Goal: Use online tool/utility: Utilize a website feature to perform a specific function

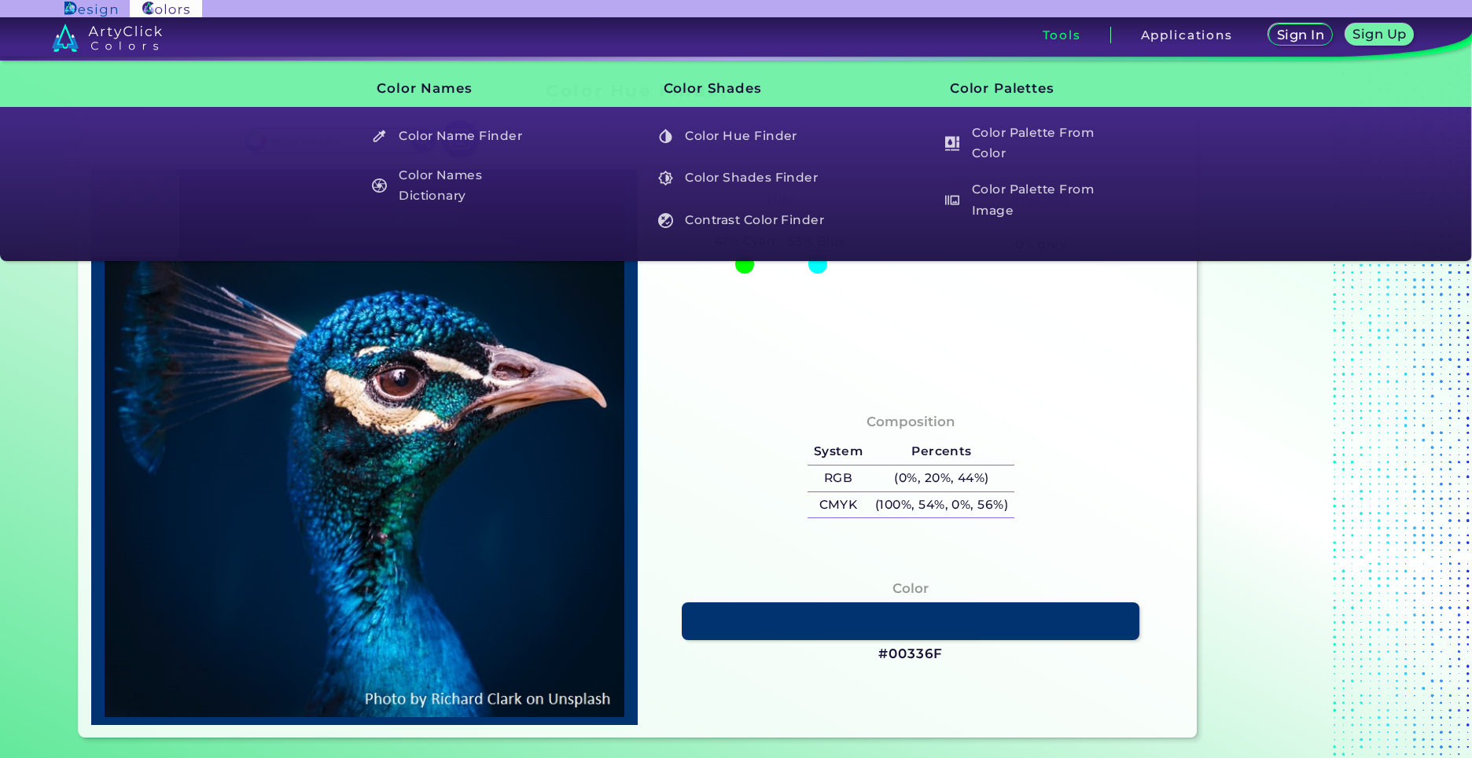
type input "#031424"
type input "#00182e"
type input "#00182E"
type input "#011933"
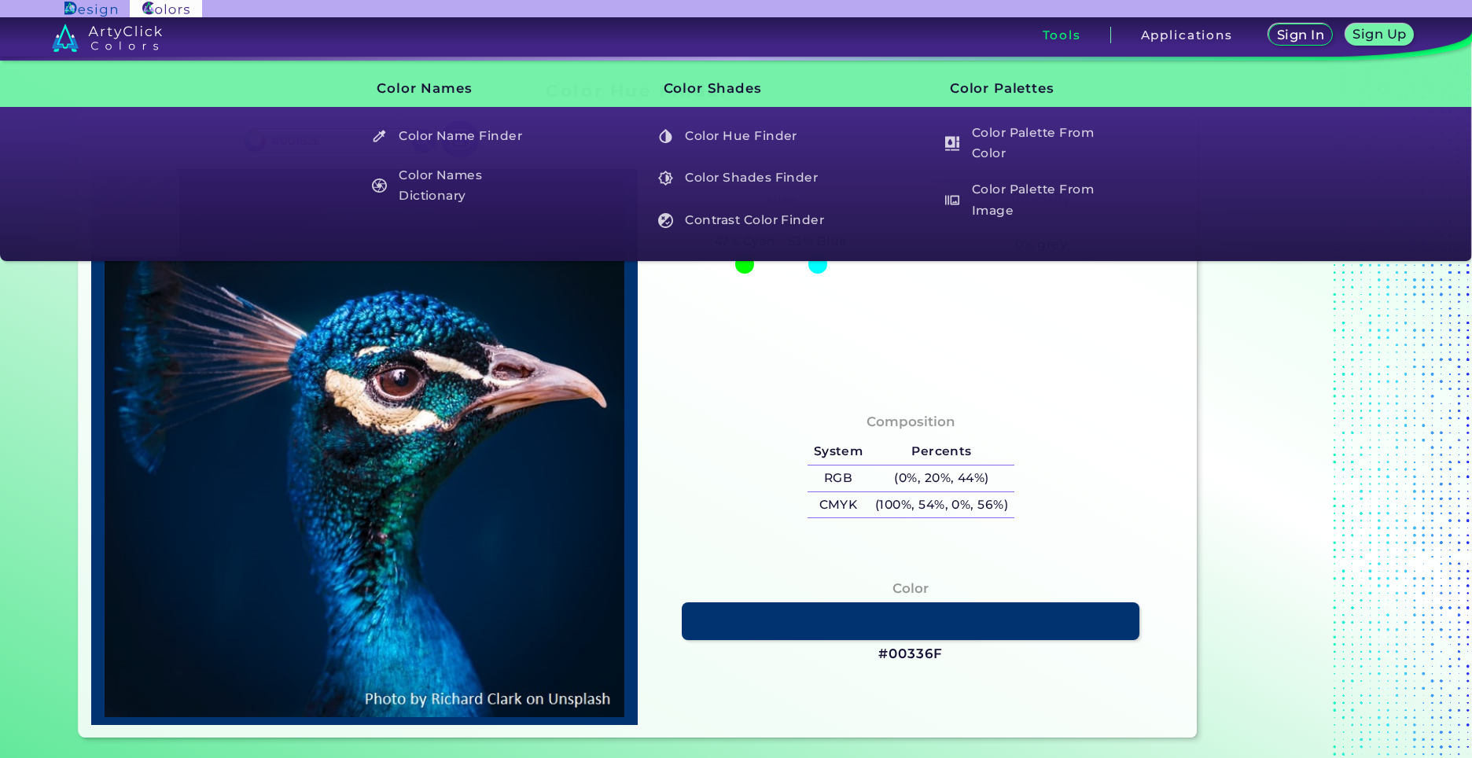
type input "#011933"
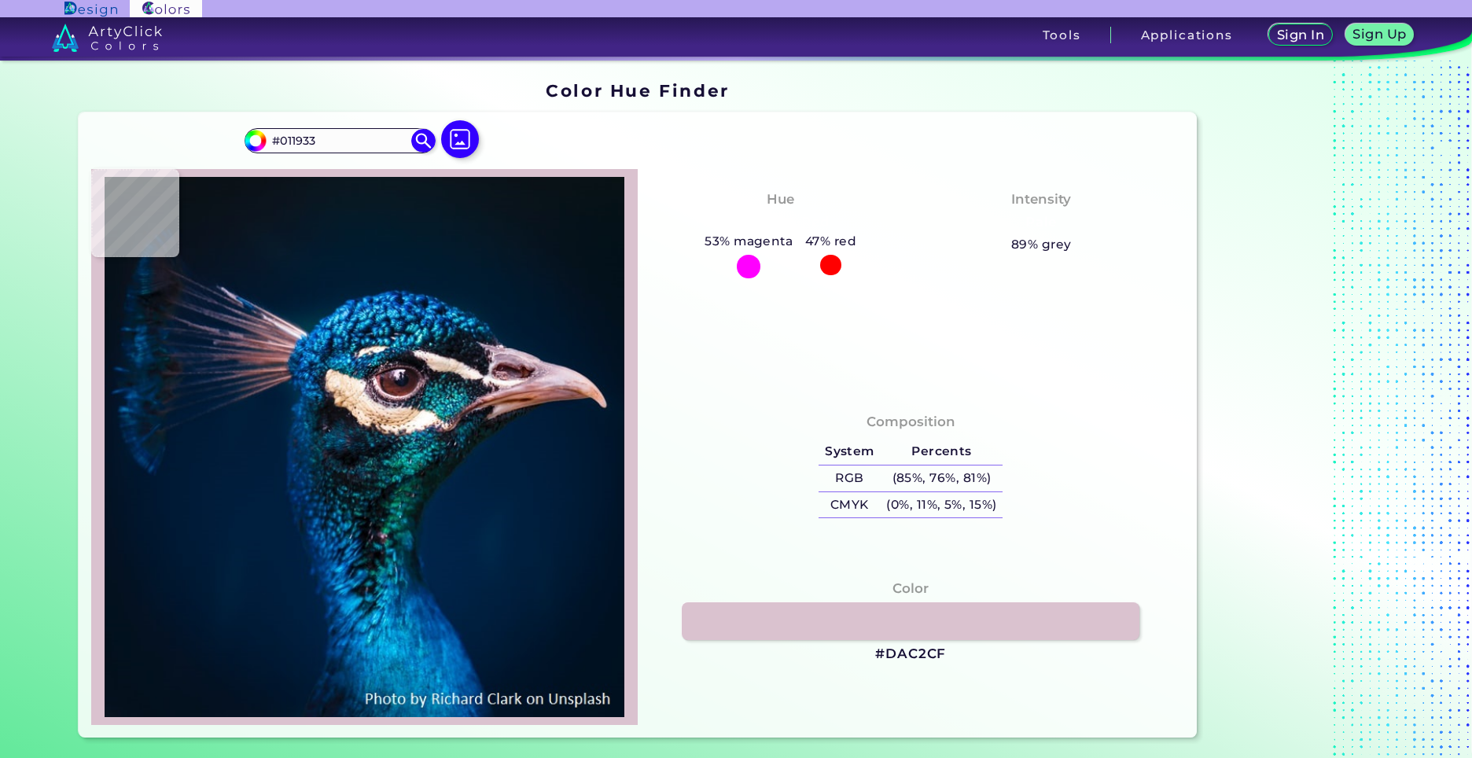
type input "#dac2cf"
type input "#DAC2CF"
type input "#c8adbe"
type input "#C8ADBE"
type input "#001d34"
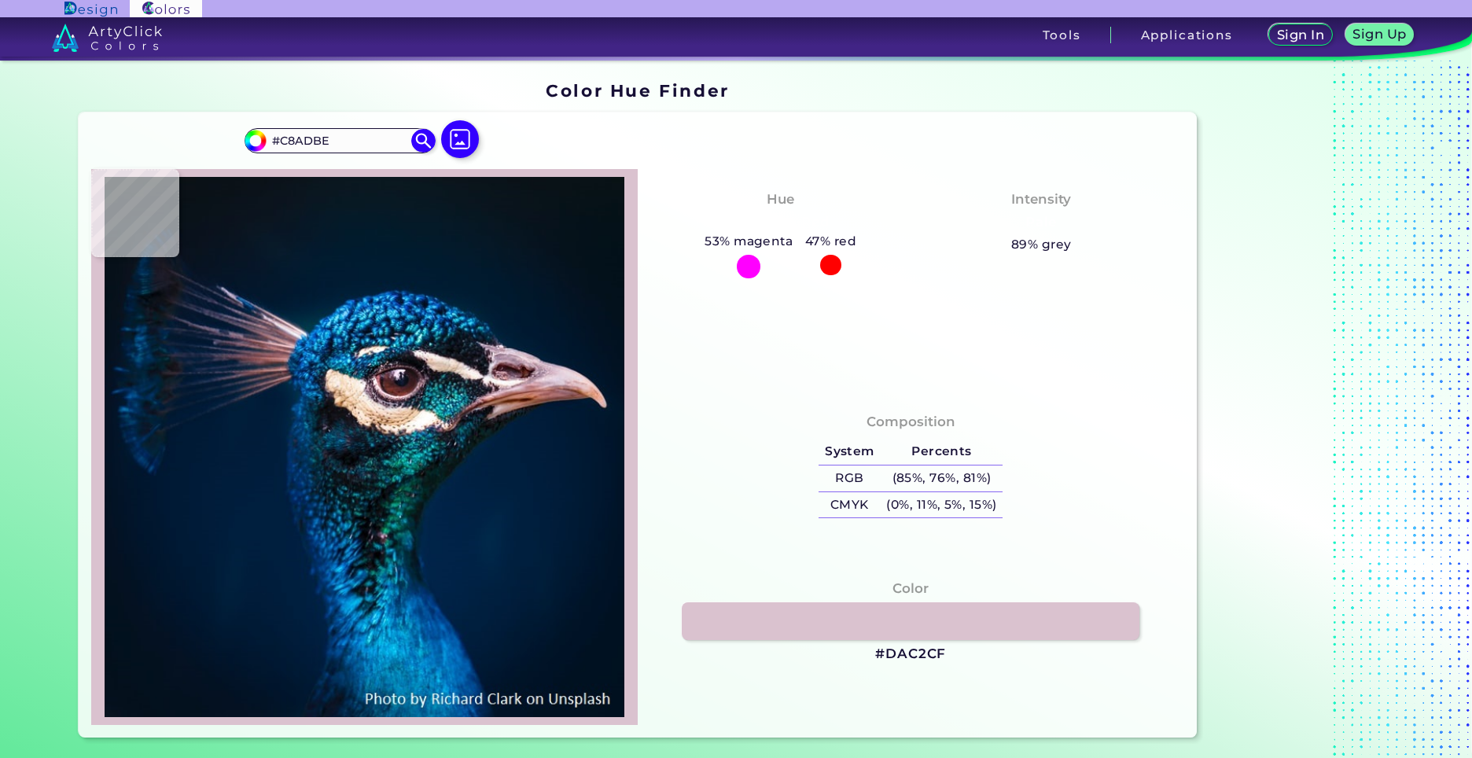
type input "#001D34"
type input "#01172f"
type input "#01172F"
type input "#00162b"
type input "#00162B"
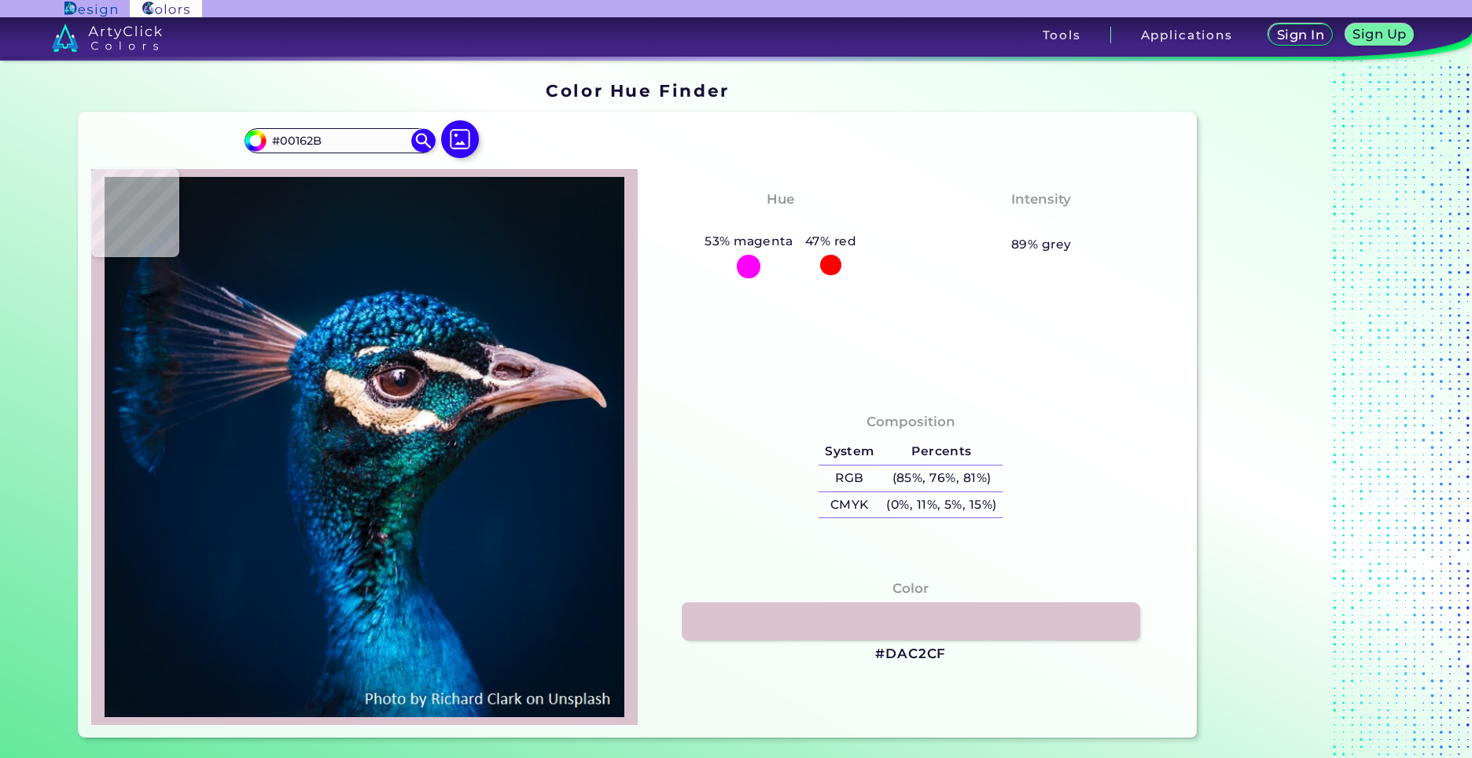
type input "#031323"
type input "#041321"
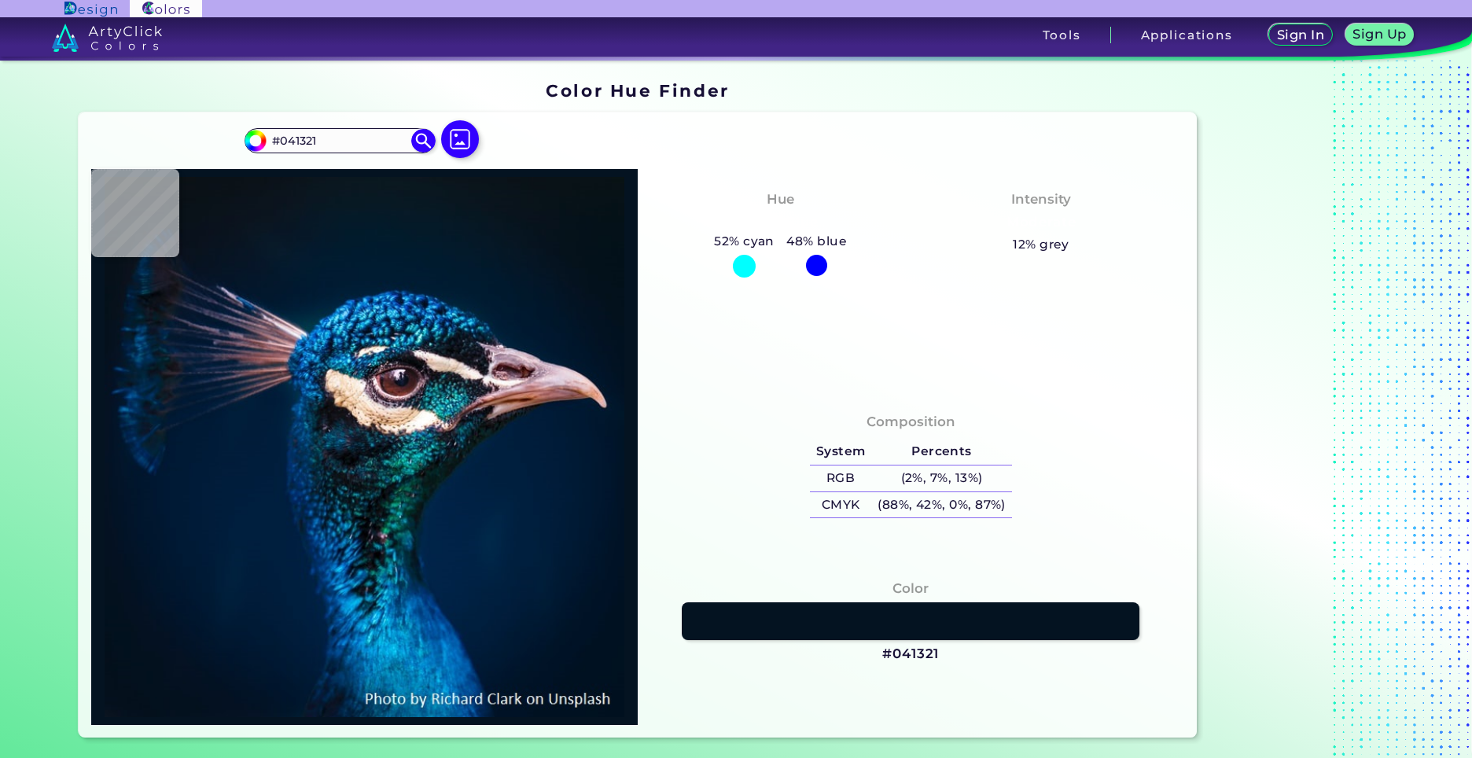
type input "#04121d"
type input "#04121D"
type input "#05121b"
type input "#05121B"
type input "#05121a"
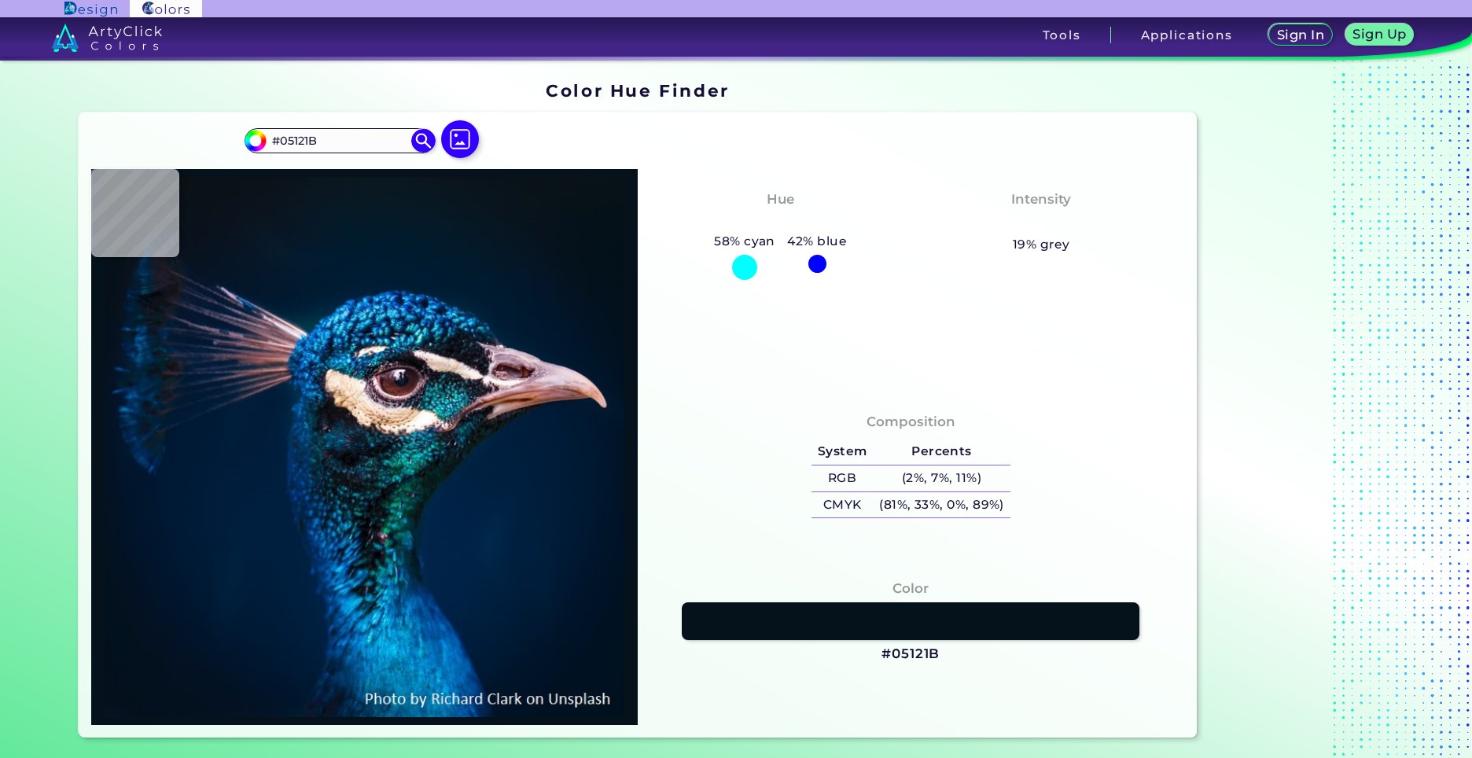
type input "#05121A"
type input "#05121b"
type input "#05121B"
type input "#05121a"
type input "#05121A"
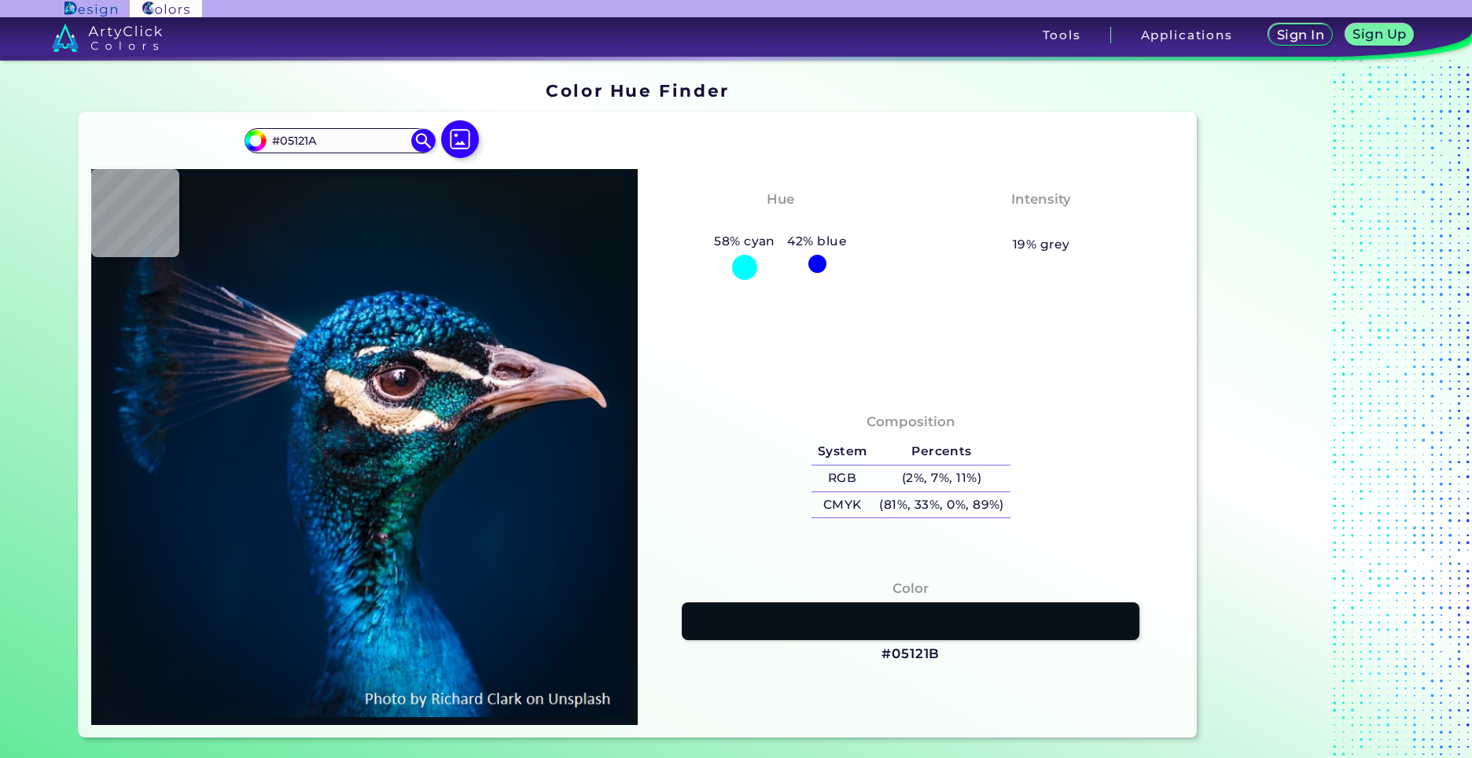
type input "#071218"
type input "#051218"
type input "#04121d"
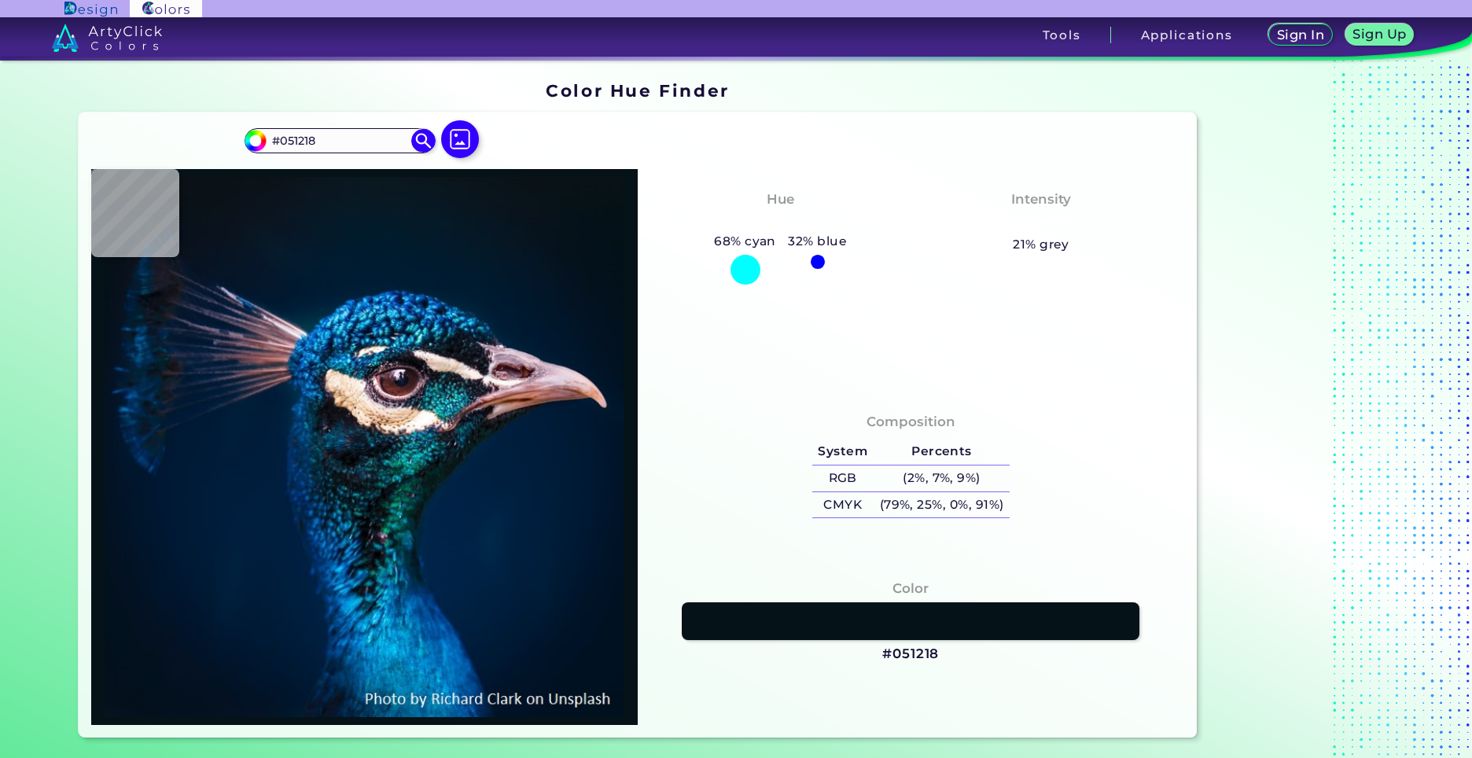
type input "#04121D"
type input "#051320"
type input "#041525"
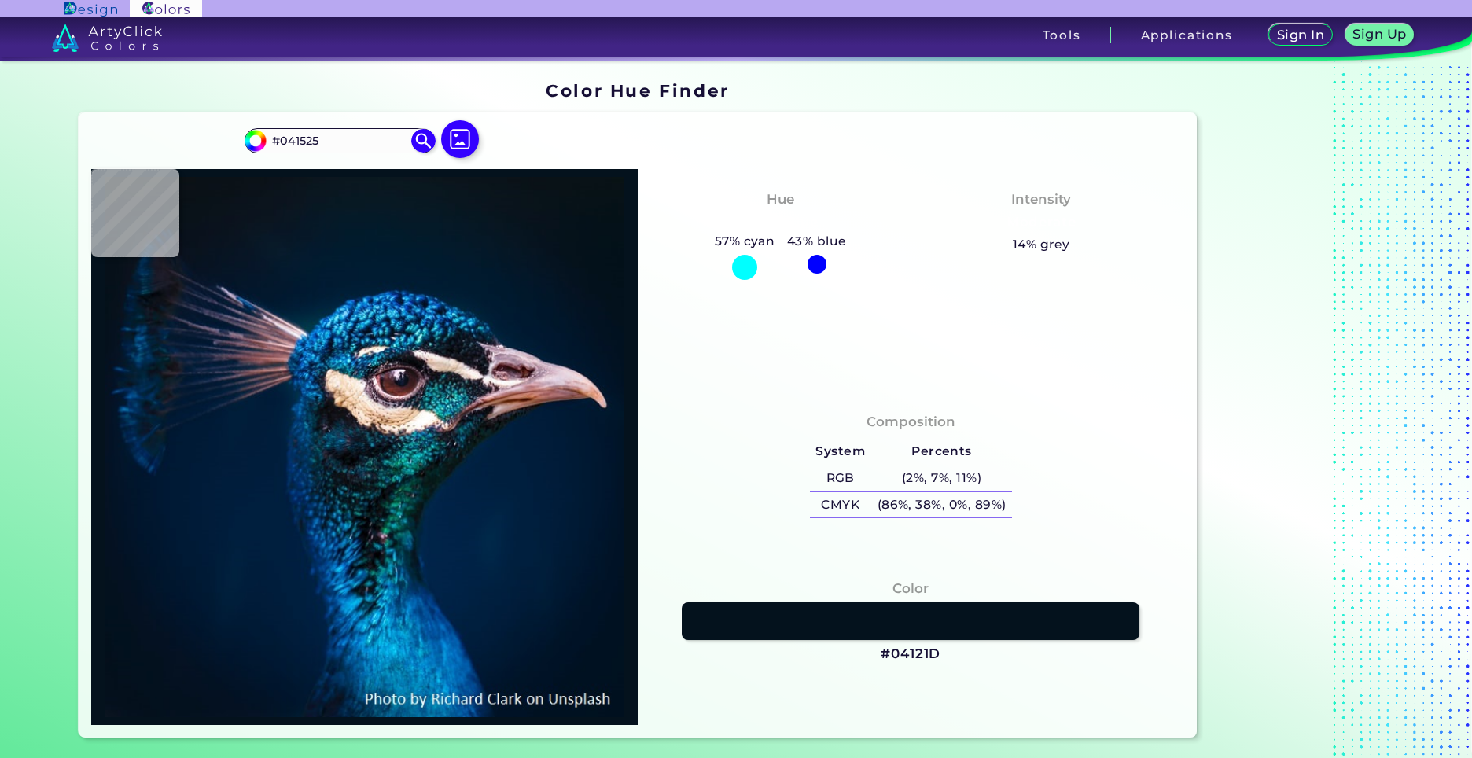
type input "#031627"
type input "#031629"
type input "#01182a"
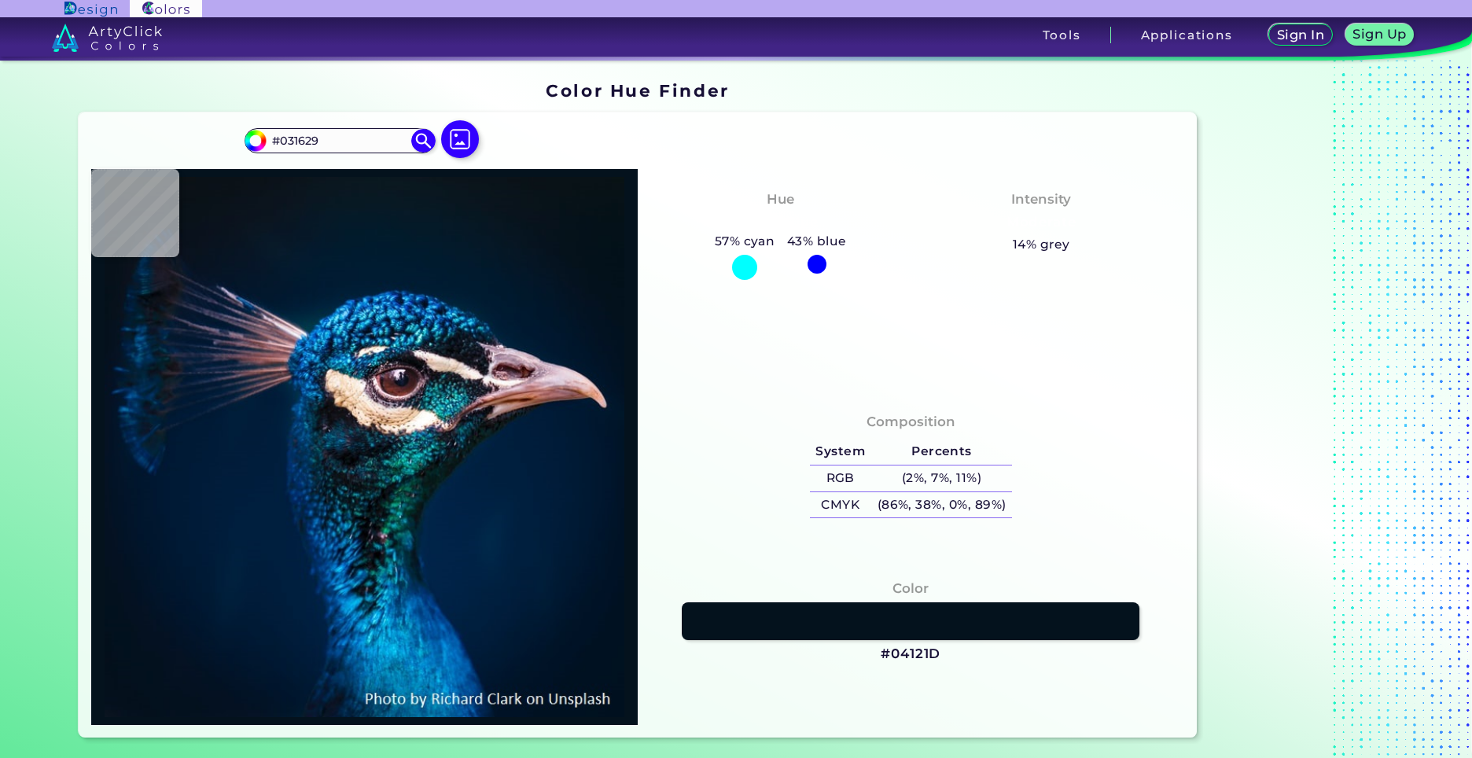
type input "#01182A"
type input "#011a2f"
type input "#011A2F"
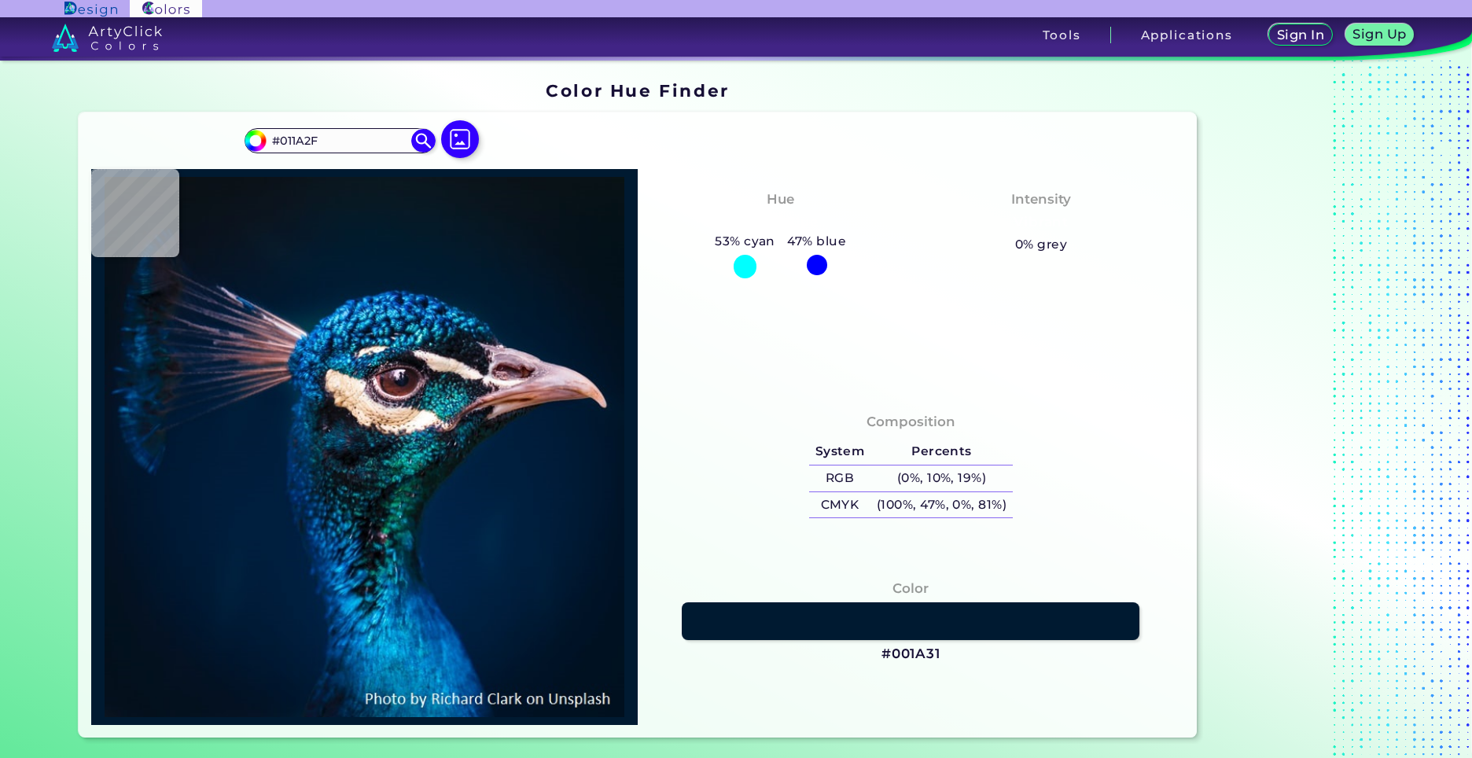
type input "#001a31"
type input "#001A31"
type input "#011d33"
type input "#011D33"
type input "#093d5e"
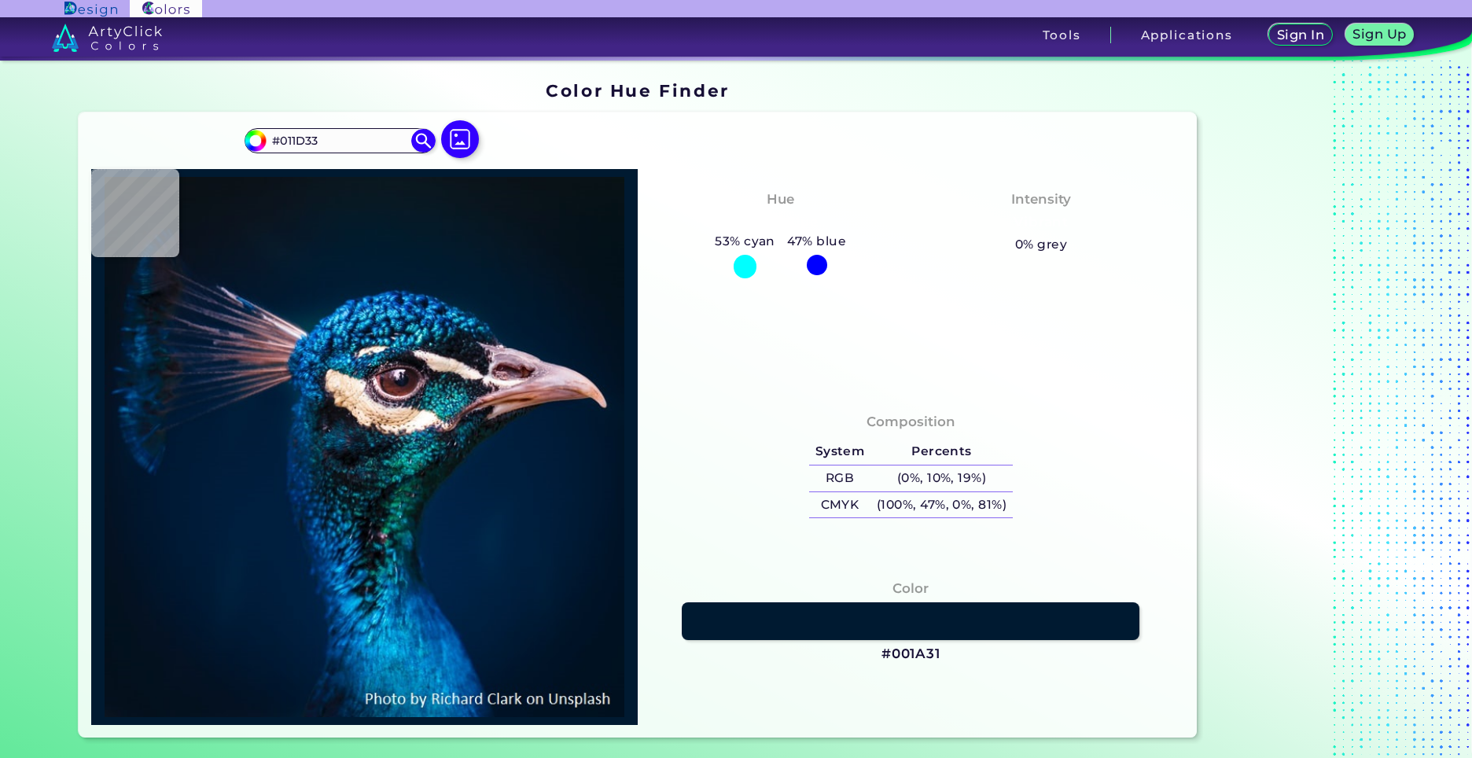
type input "#093D5E"
type input "#046395"
type input "#004982"
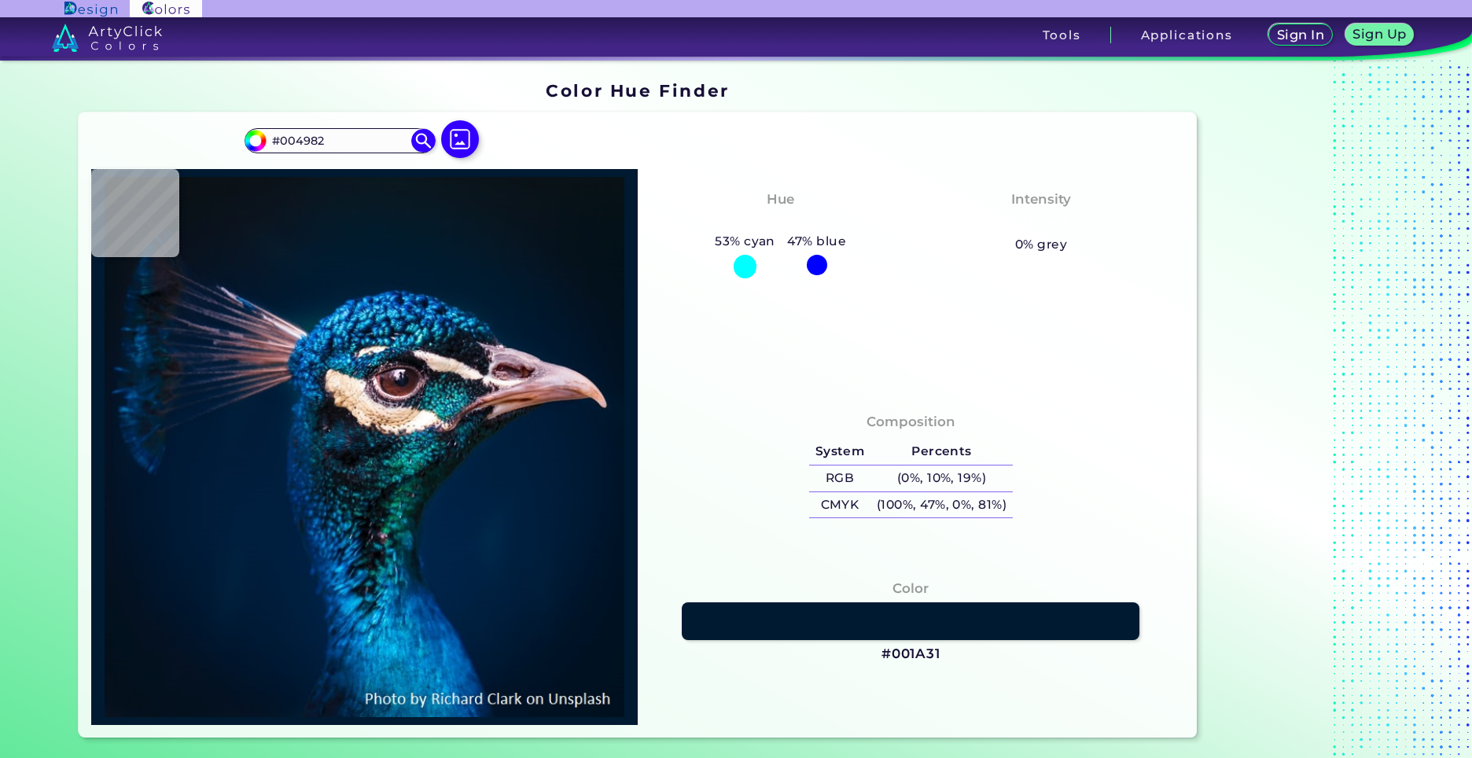
type input "#00305f"
type input "#00305F"
type input "#023362"
type input "#002551"
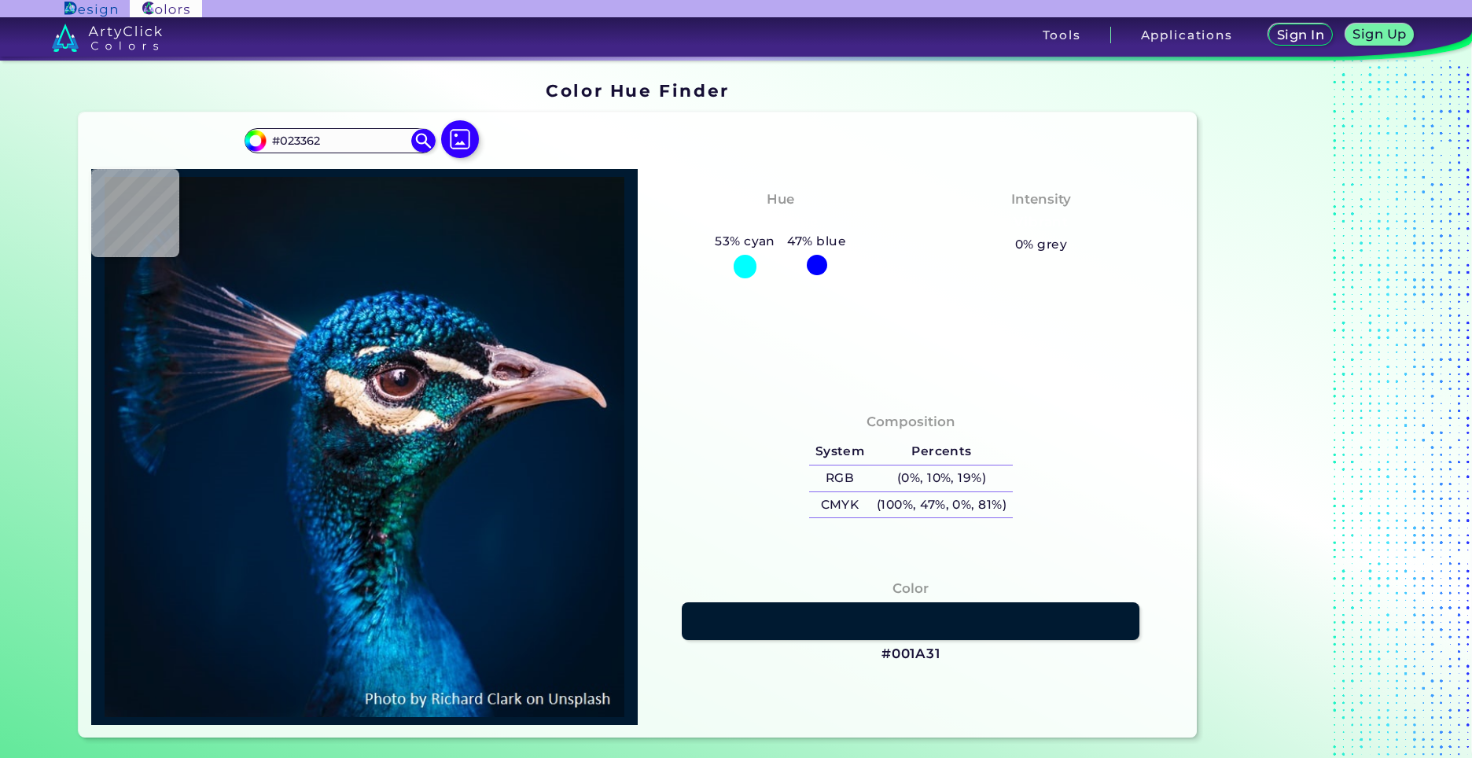
type input "#002551"
type input "#002c4d"
type input "#002C4D"
type input "#00253e"
type input "#00253E"
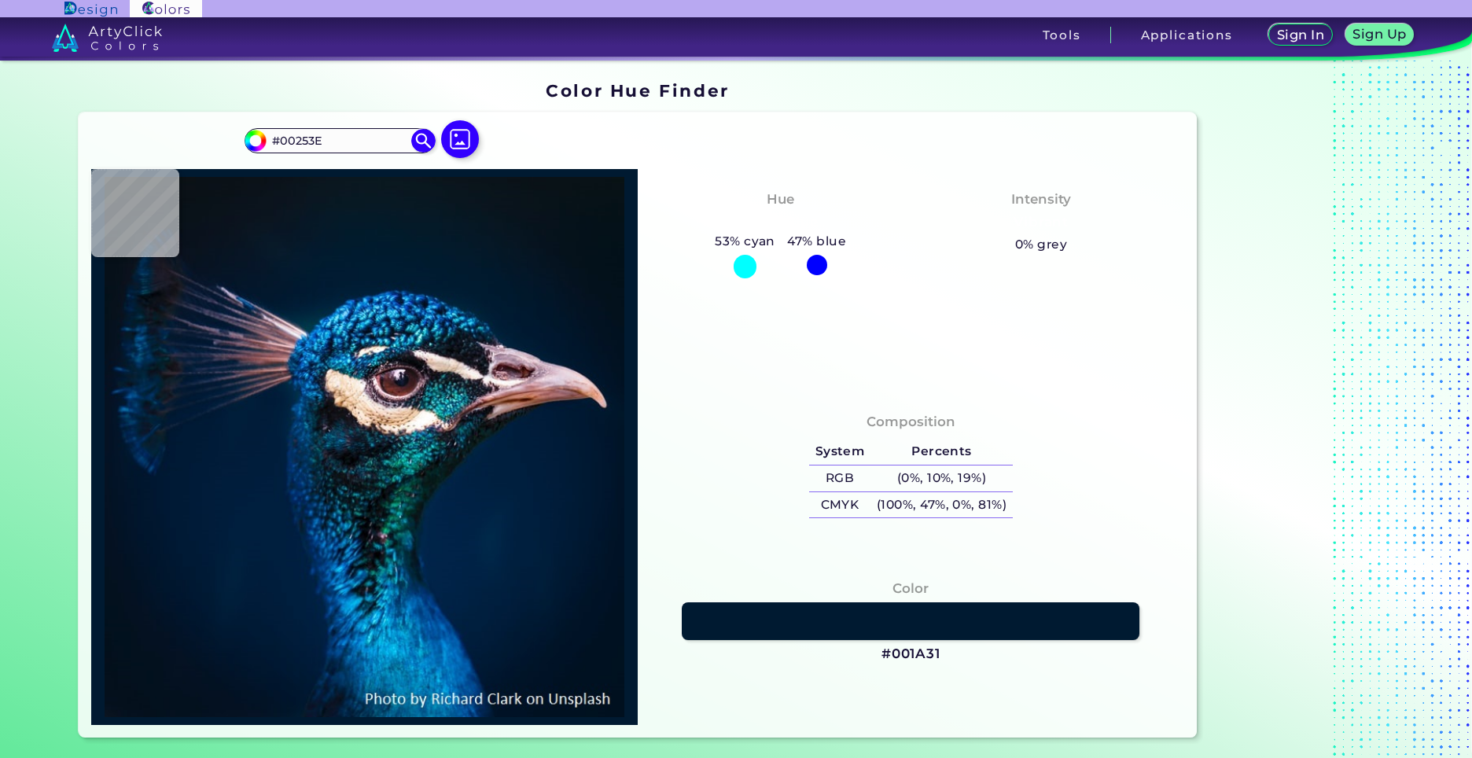
type input "#003050"
type input "#003b67"
type input "#003B67"
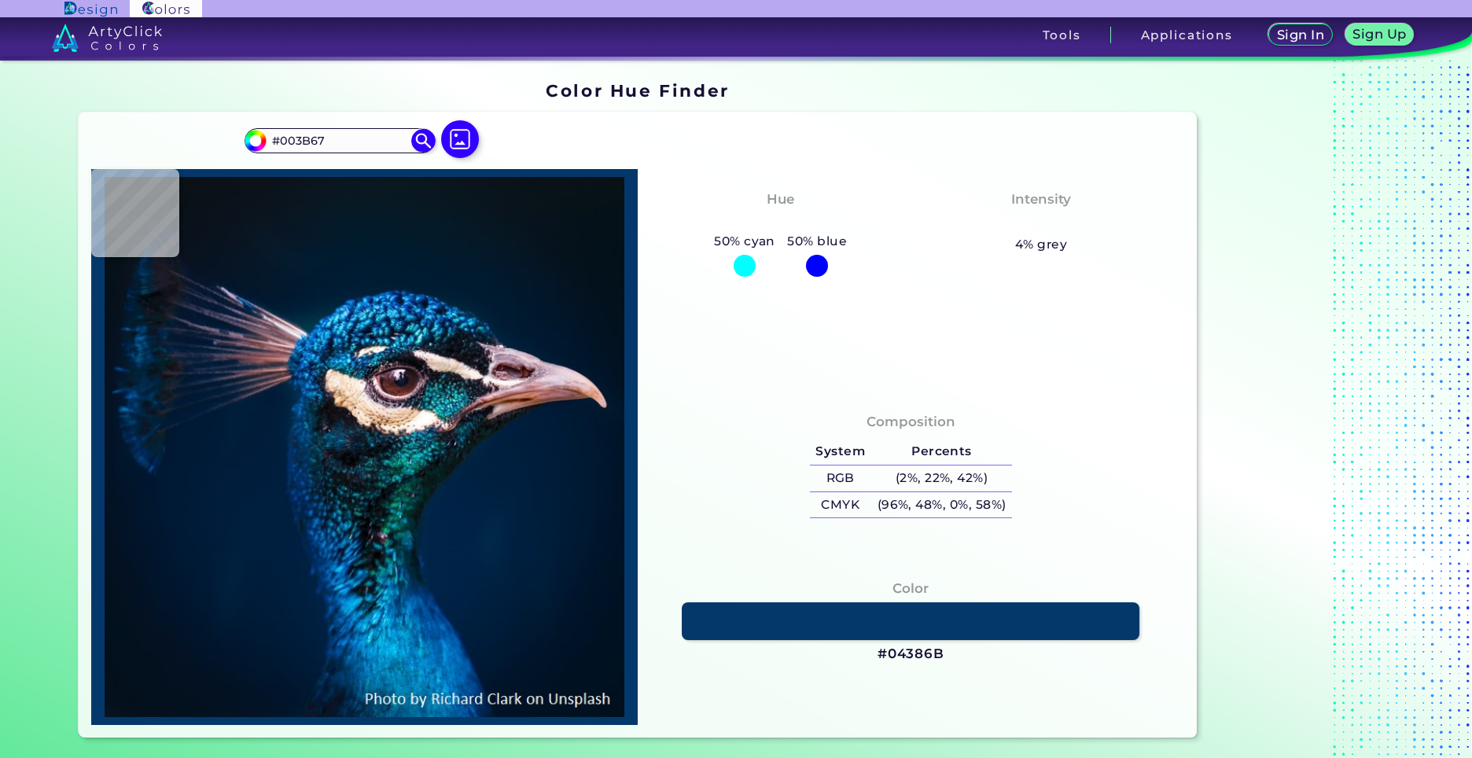
type input "#04386b"
type input "#04386B"
type input "#072850"
type input "#03254c"
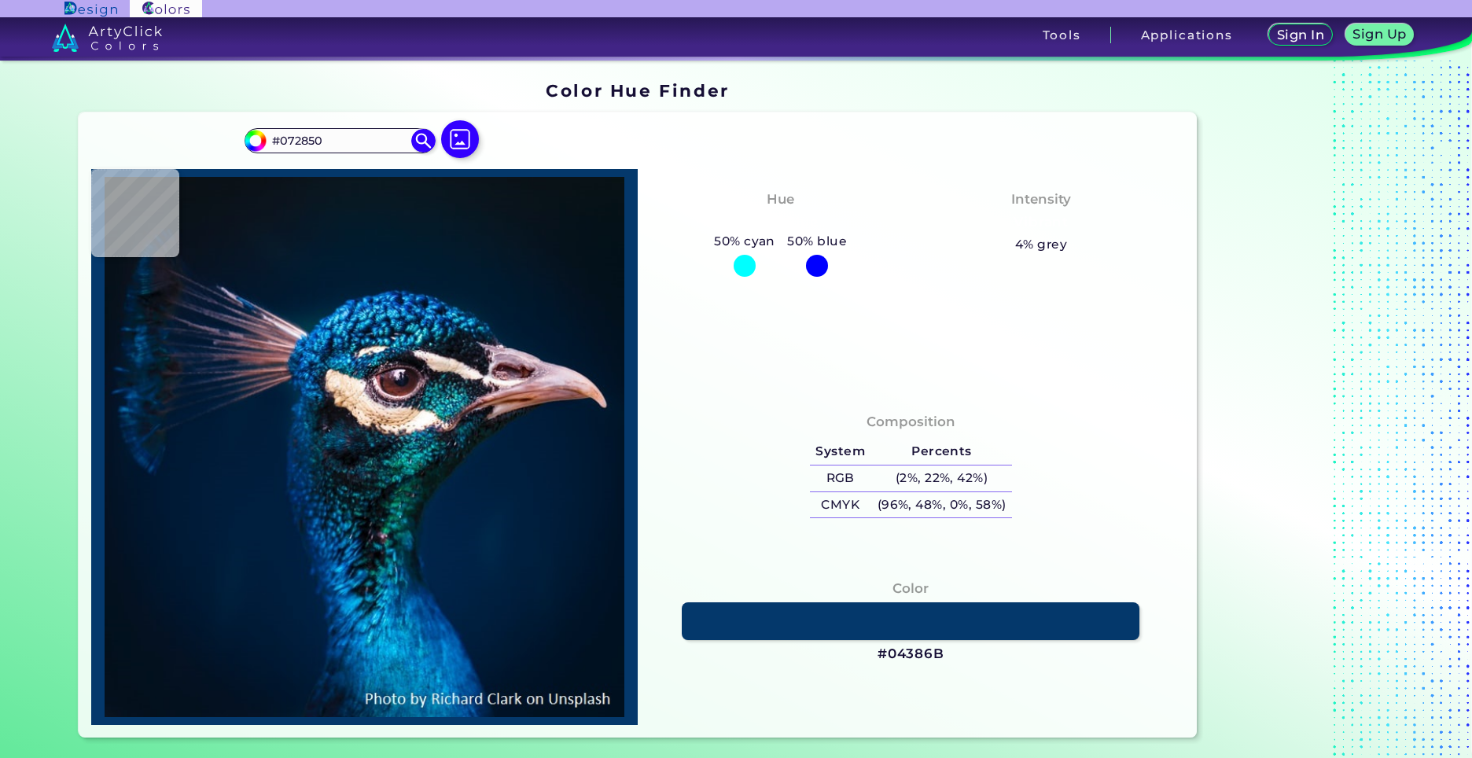
type input "#03254C"
type input "#053e74"
type input "#053E74"
type input "#1765a6"
type input "#1765A6"
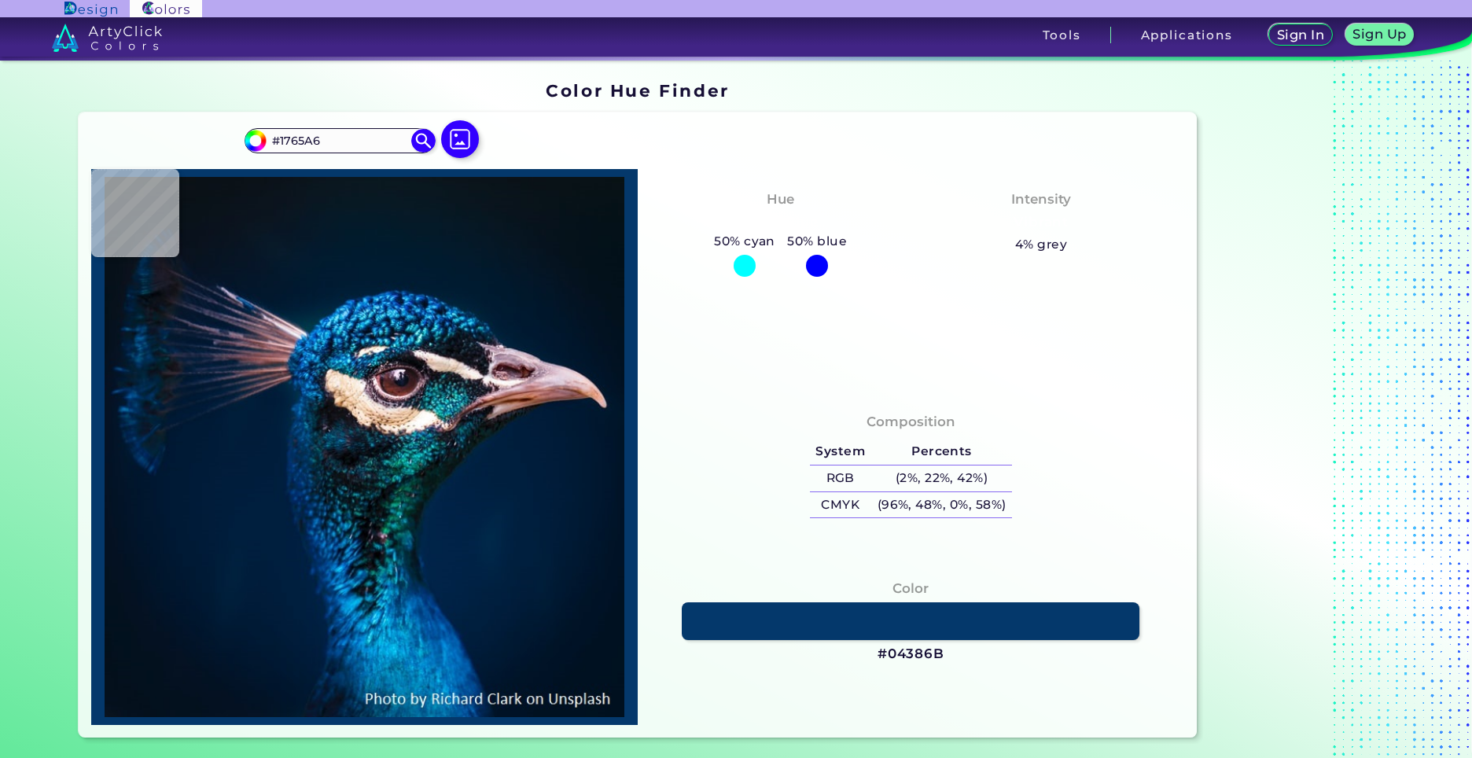
type input "#2b82c9"
type input "#2B82C9"
type input "#2981c5"
type input "#2981C5"
type input "#0c5997"
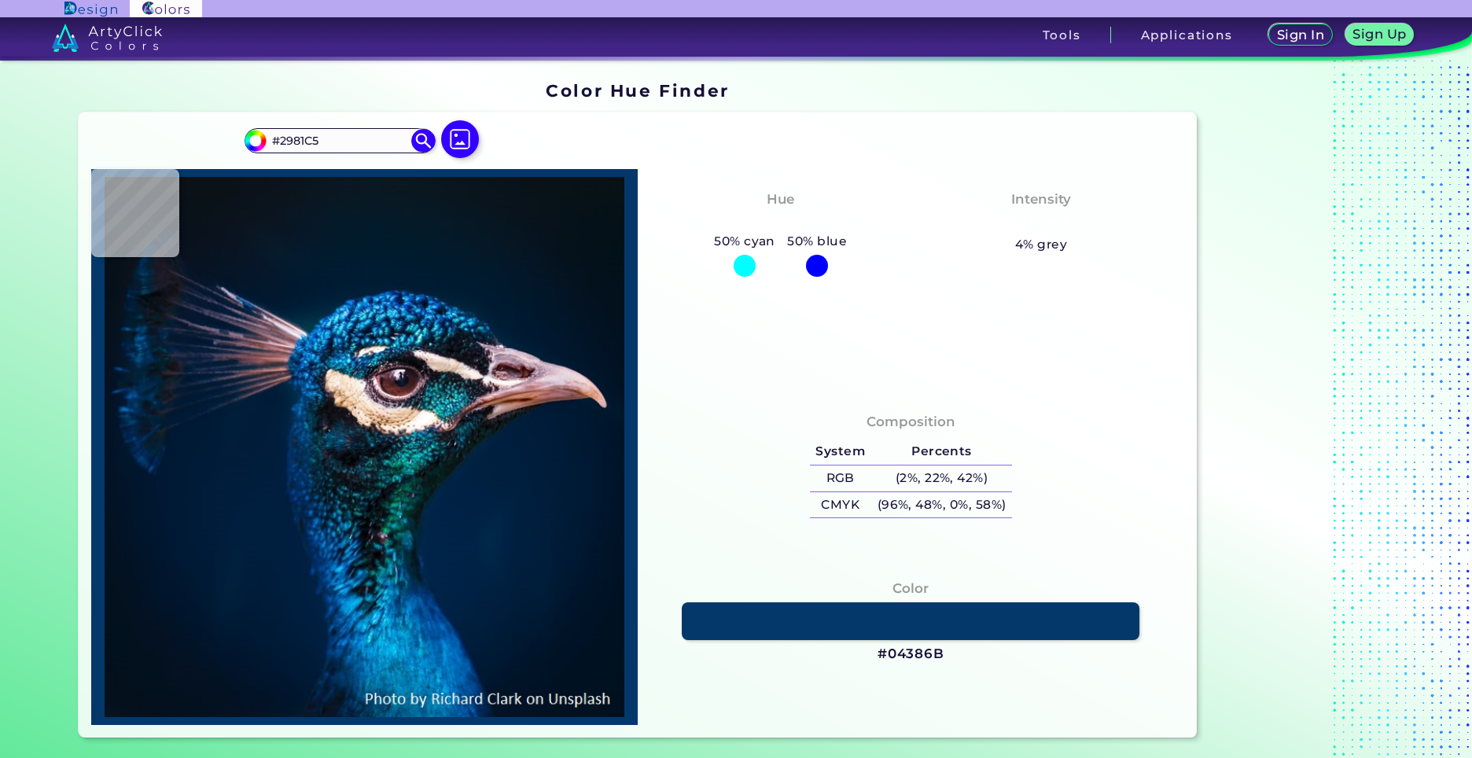
type input "#0C5997"
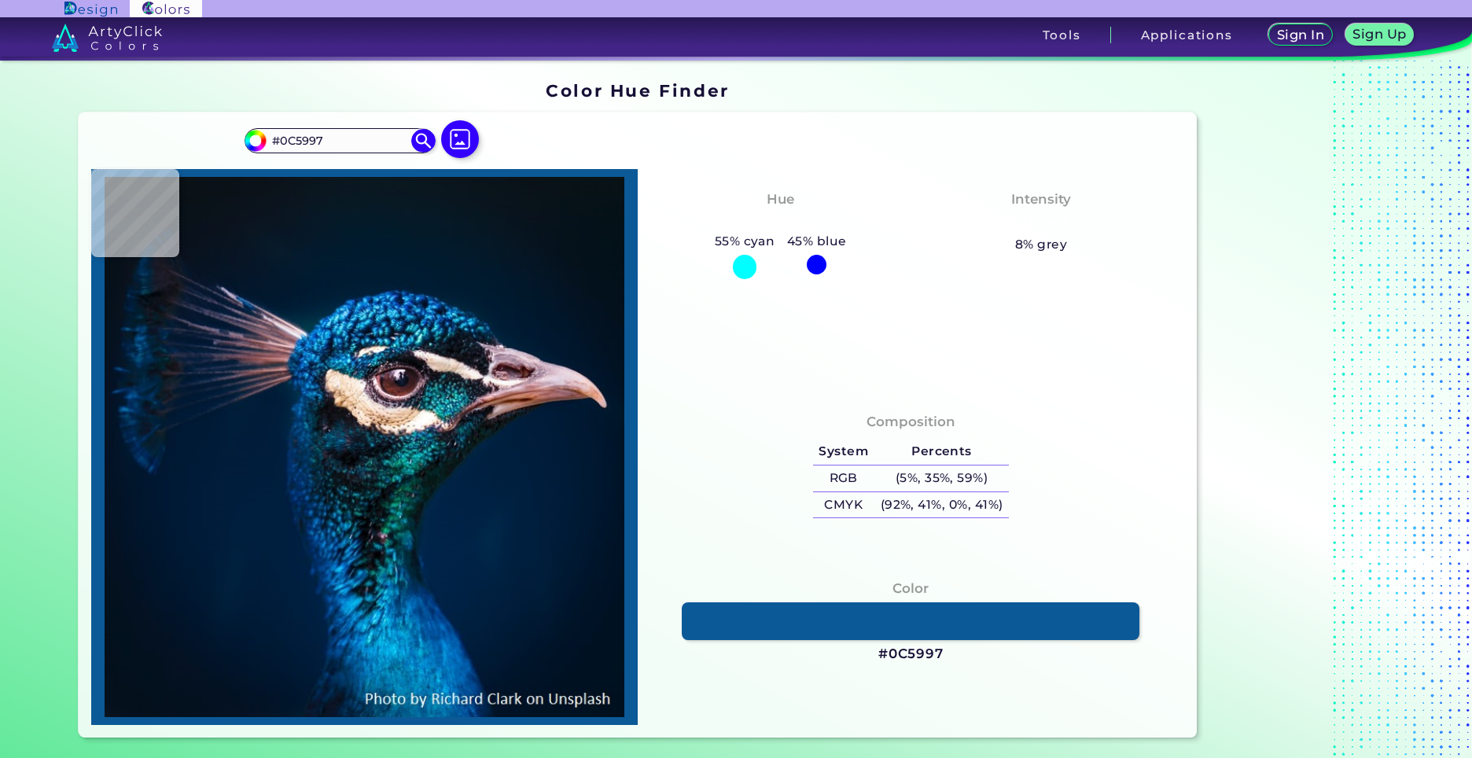
type input "#043b6f"
type input "#043B6F"
type input "#00234b"
type input "#00234B"
type input "#00152e"
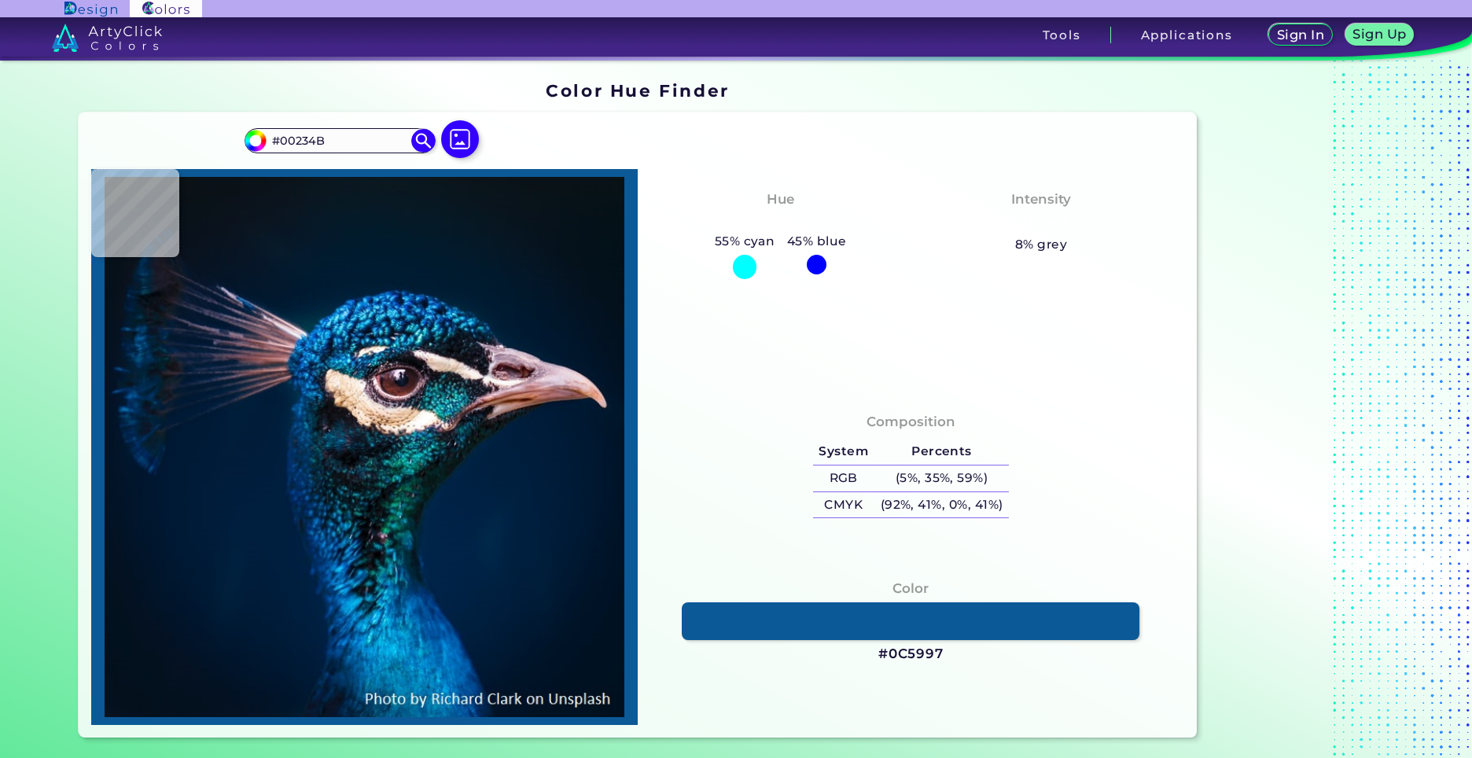
type input "#00152E"
type input "#00213f"
type input "#00213F"
type input "#032a4f"
type input "#032A4F"
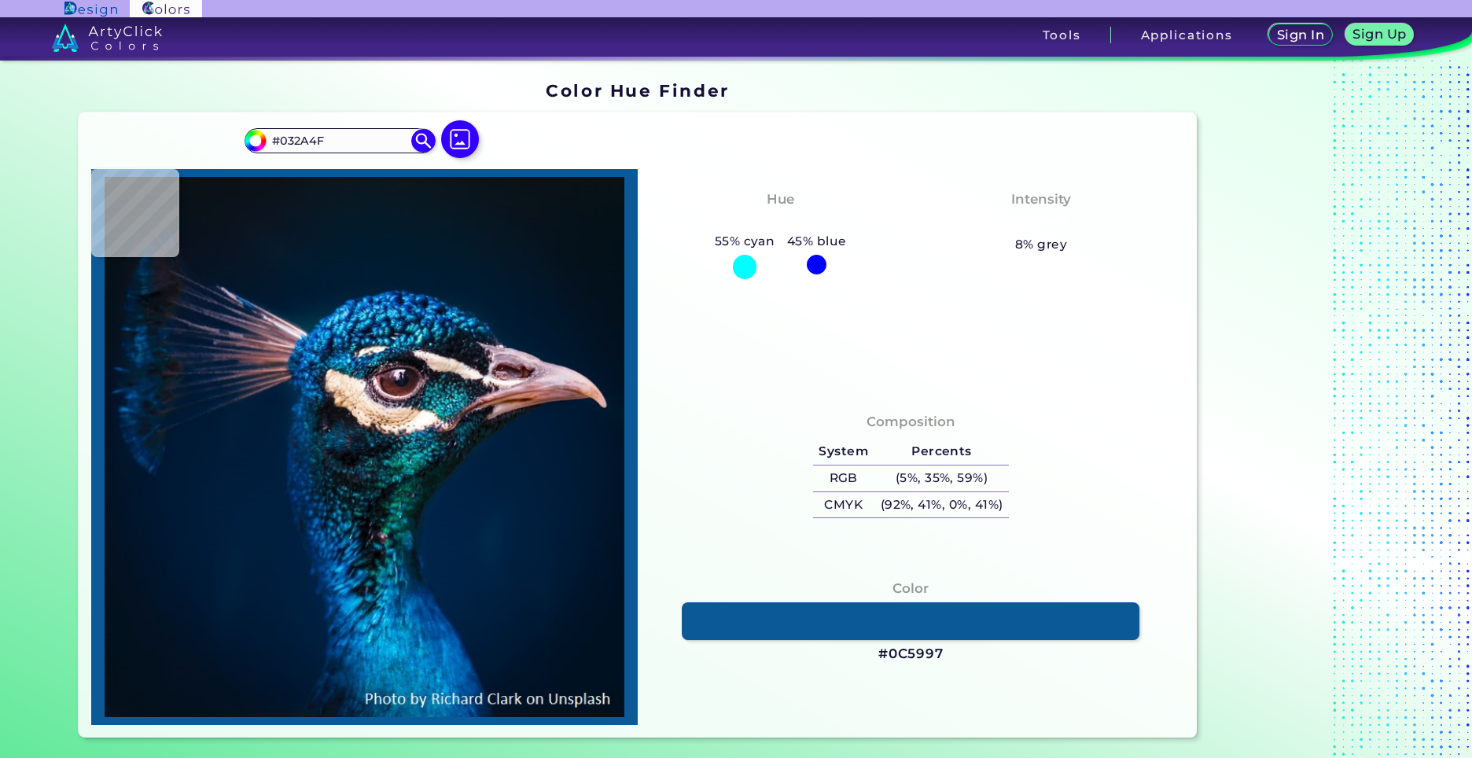
type input "#06386c"
type input "#06386C"
type input "#156eae"
type input "#156EAE"
type input "#25a3cc"
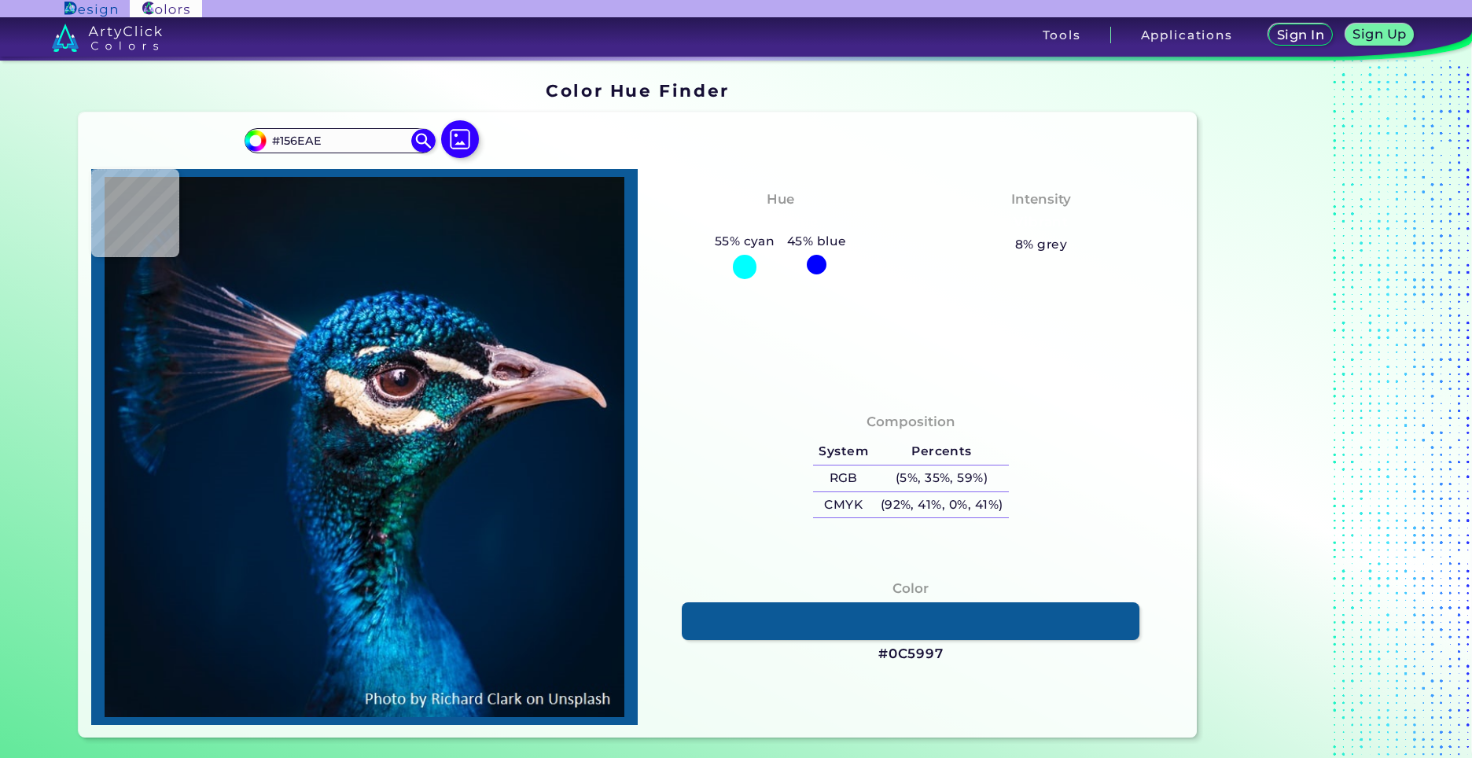
type input "#25A3CC"
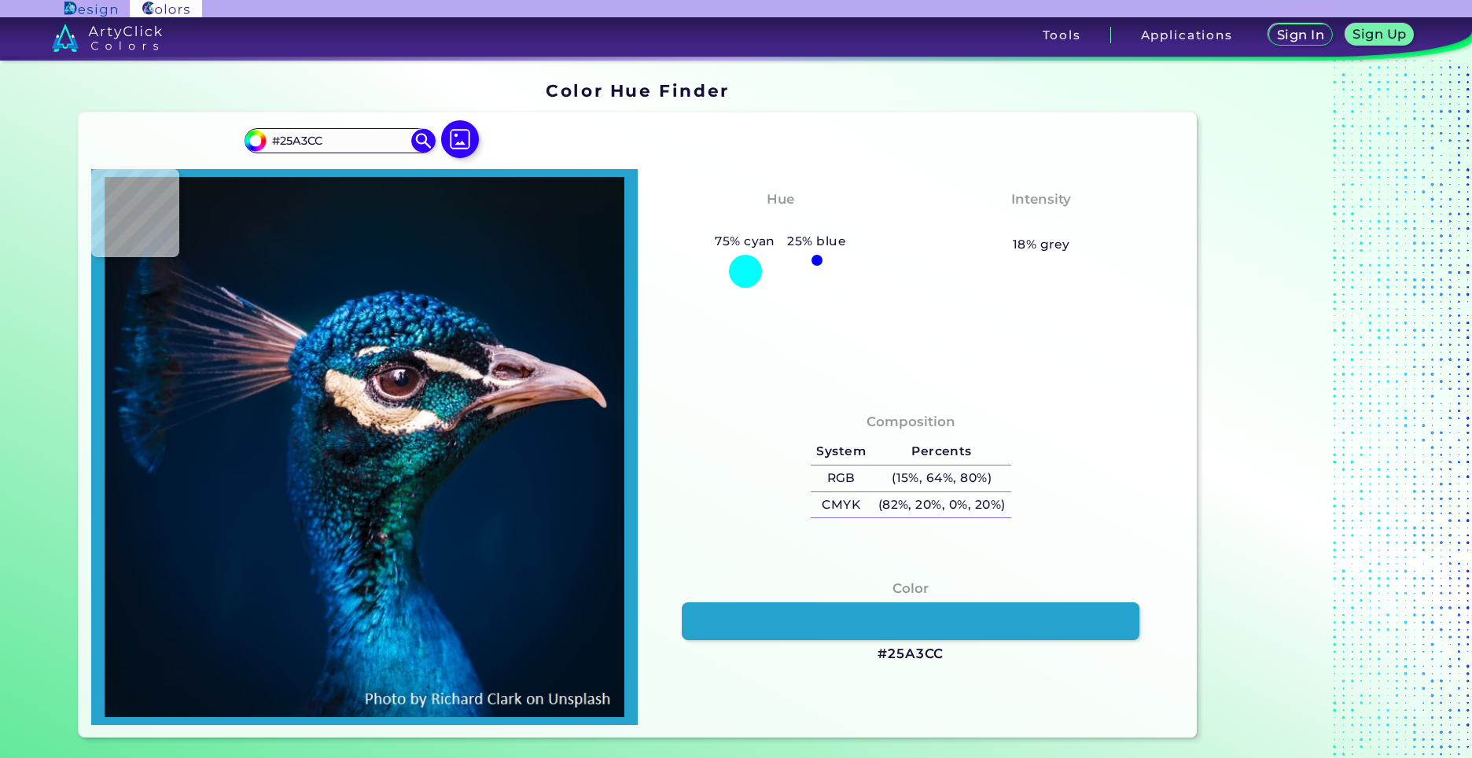
type input "#0d6287"
type input "#0D6287"
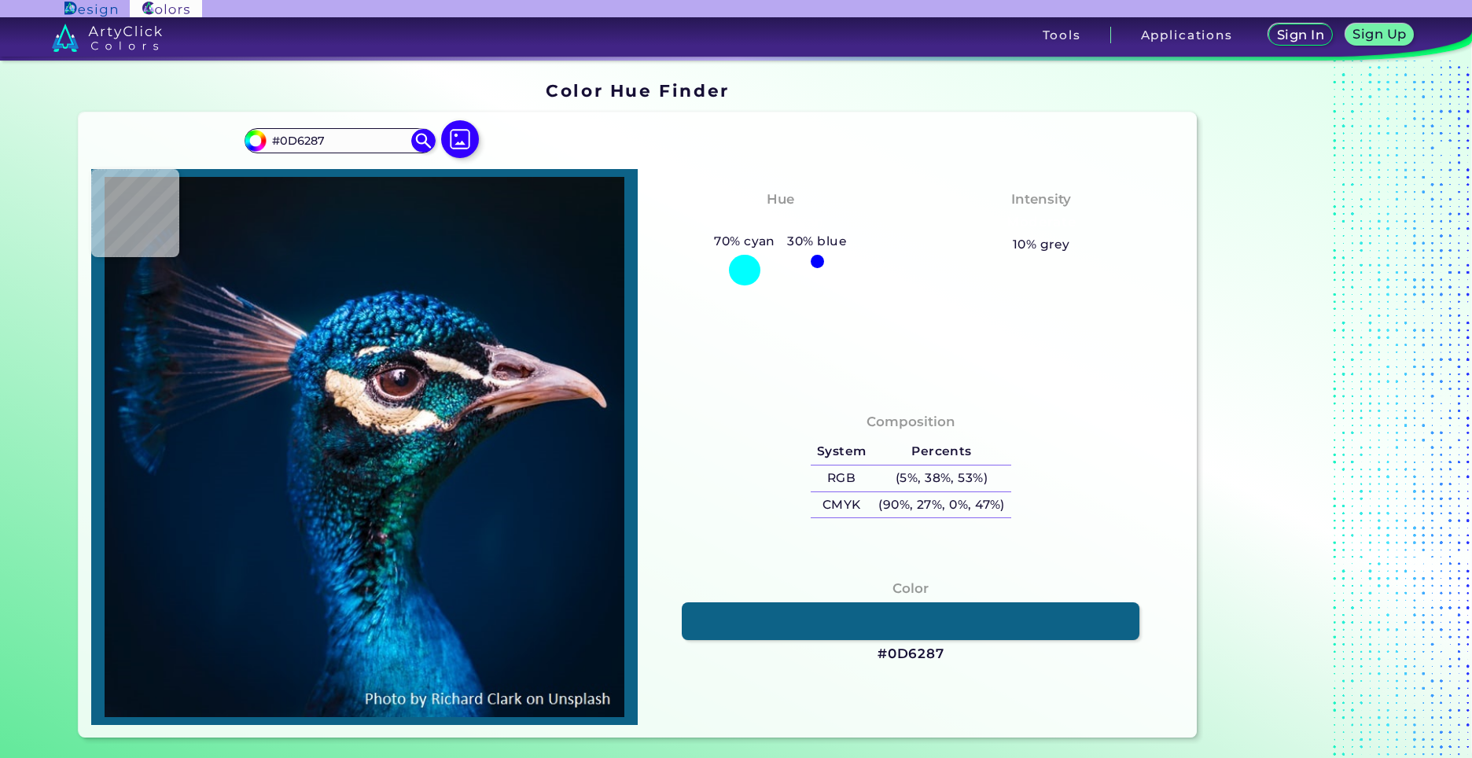
click at [430, 324] on img at bounding box center [364, 447] width 531 height 540
click at [360, 403] on img at bounding box center [364, 447] width 531 height 540
type input "#ebd3c4"
type input "#EBD3C4"
type input "#f5e1d2"
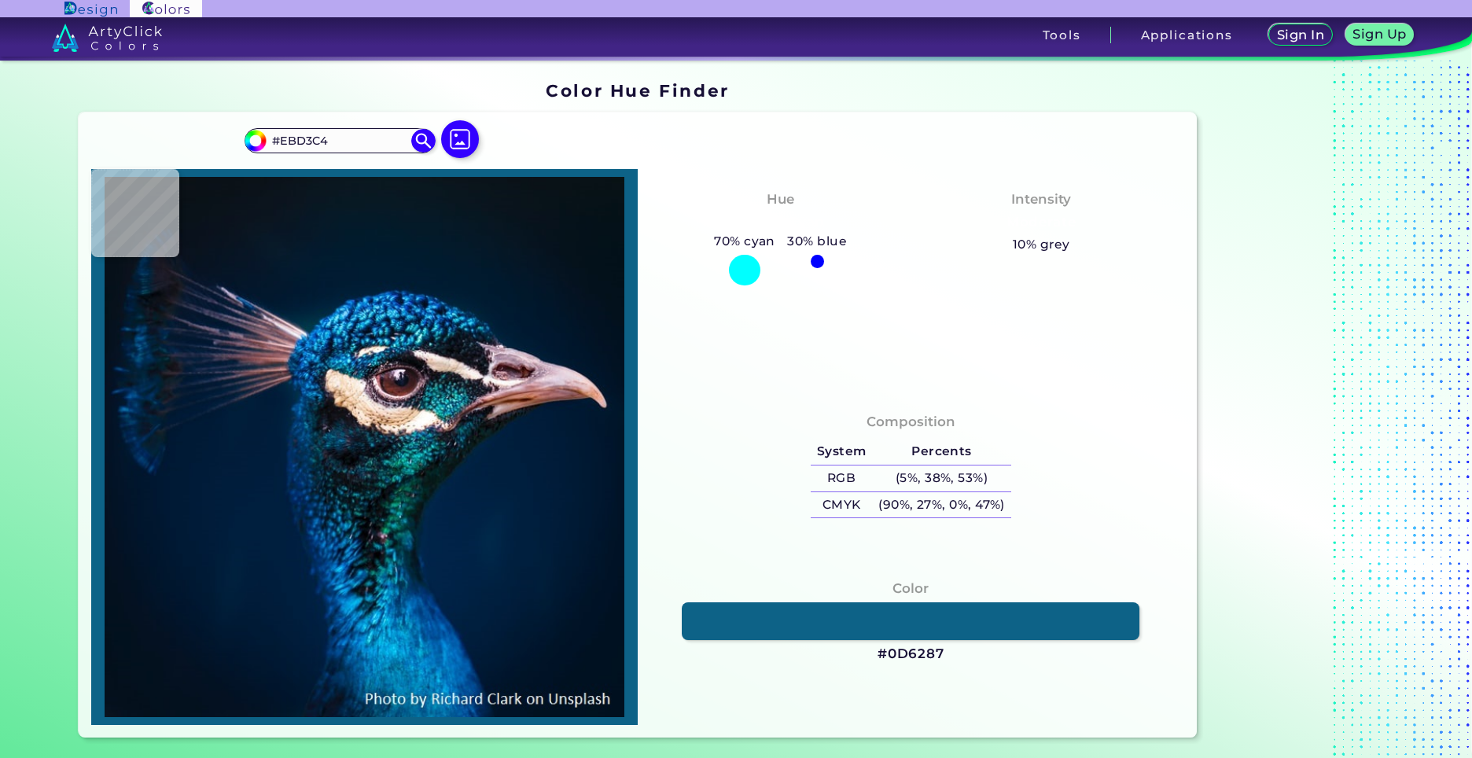
type input "#F5E1D2"
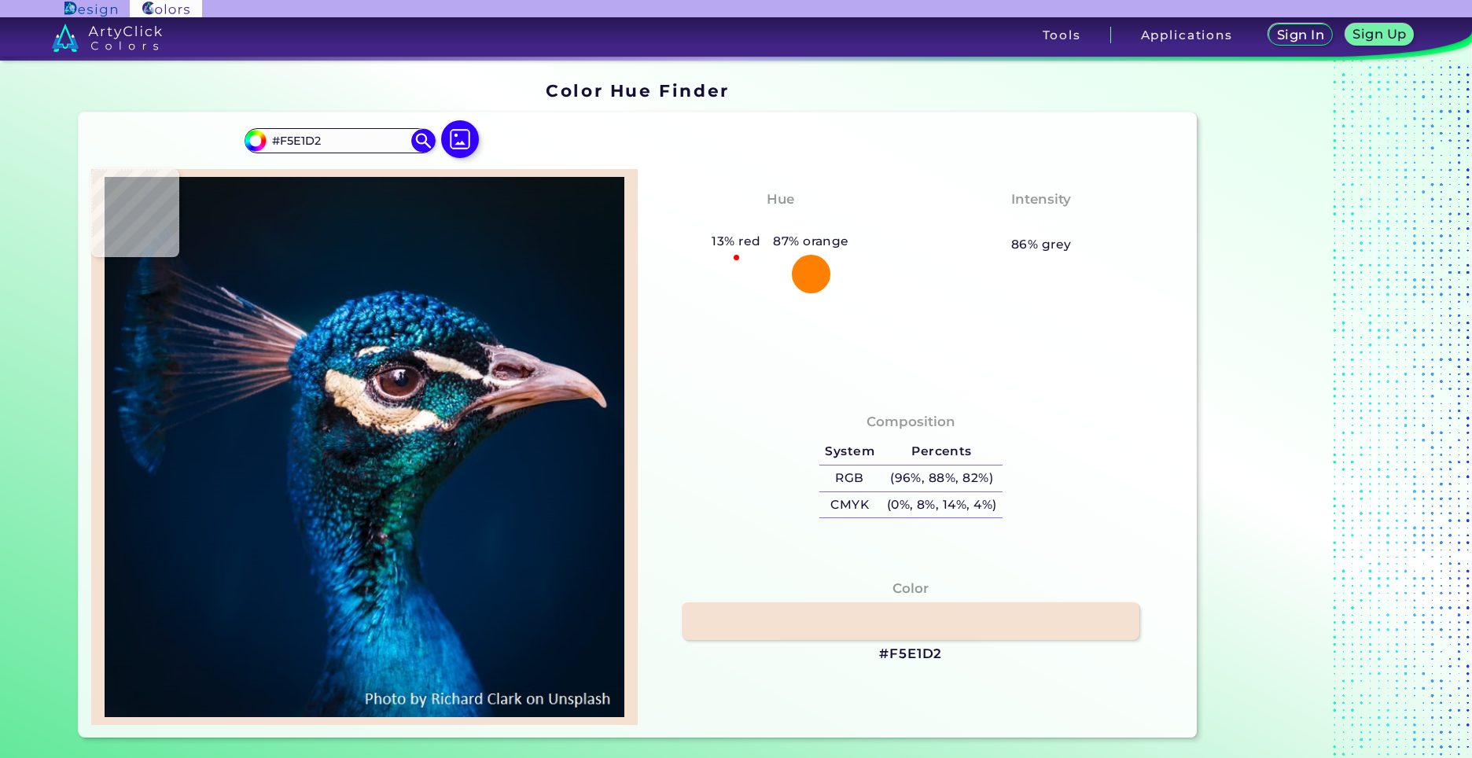
type input "#e6c7a7"
type input "#E6C7A7"
type input "#d3b4a1"
type input "#D3B4A1"
type input "#070e19"
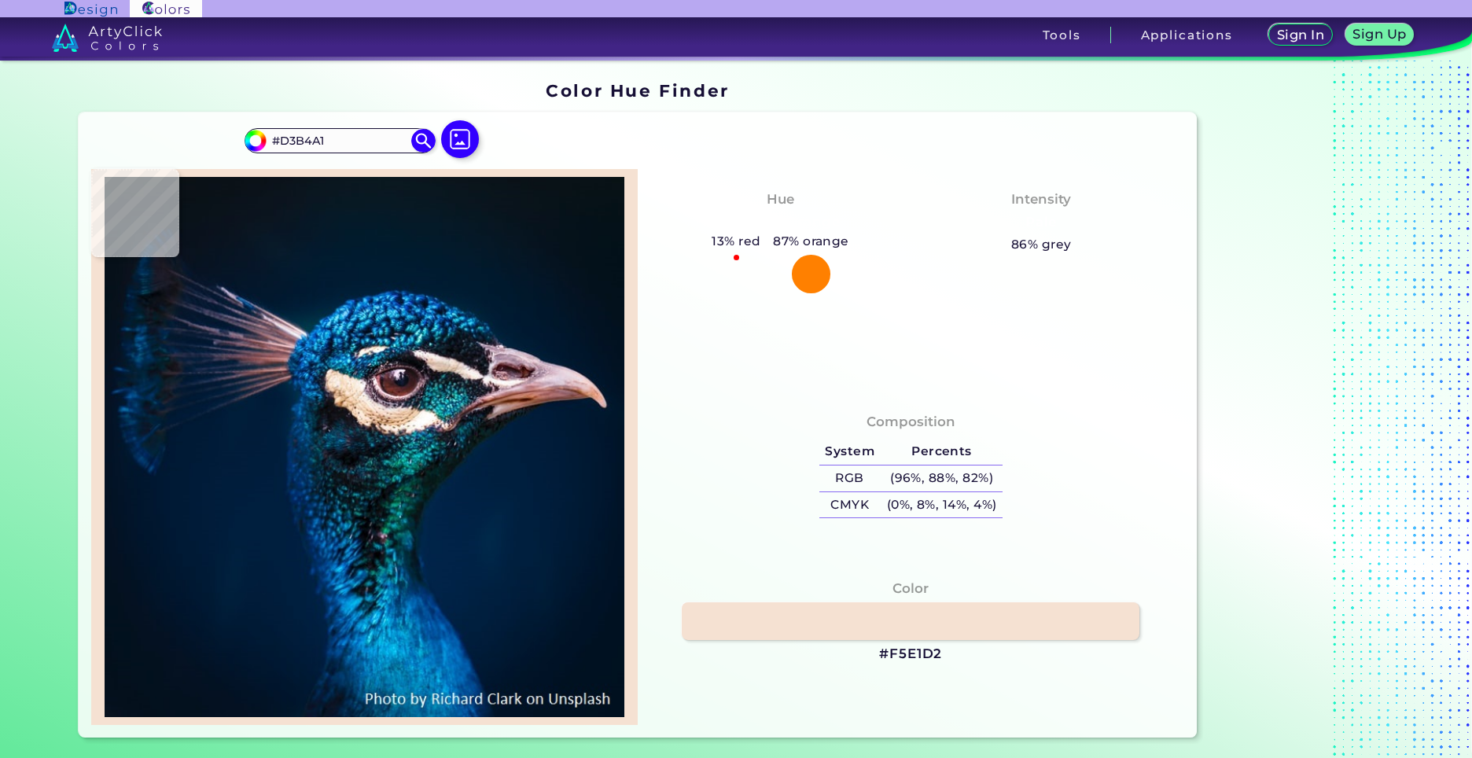
type input "#070E19"
type input "#015b45"
type input "#015B45"
type input "#085c88"
type input "#085C88"
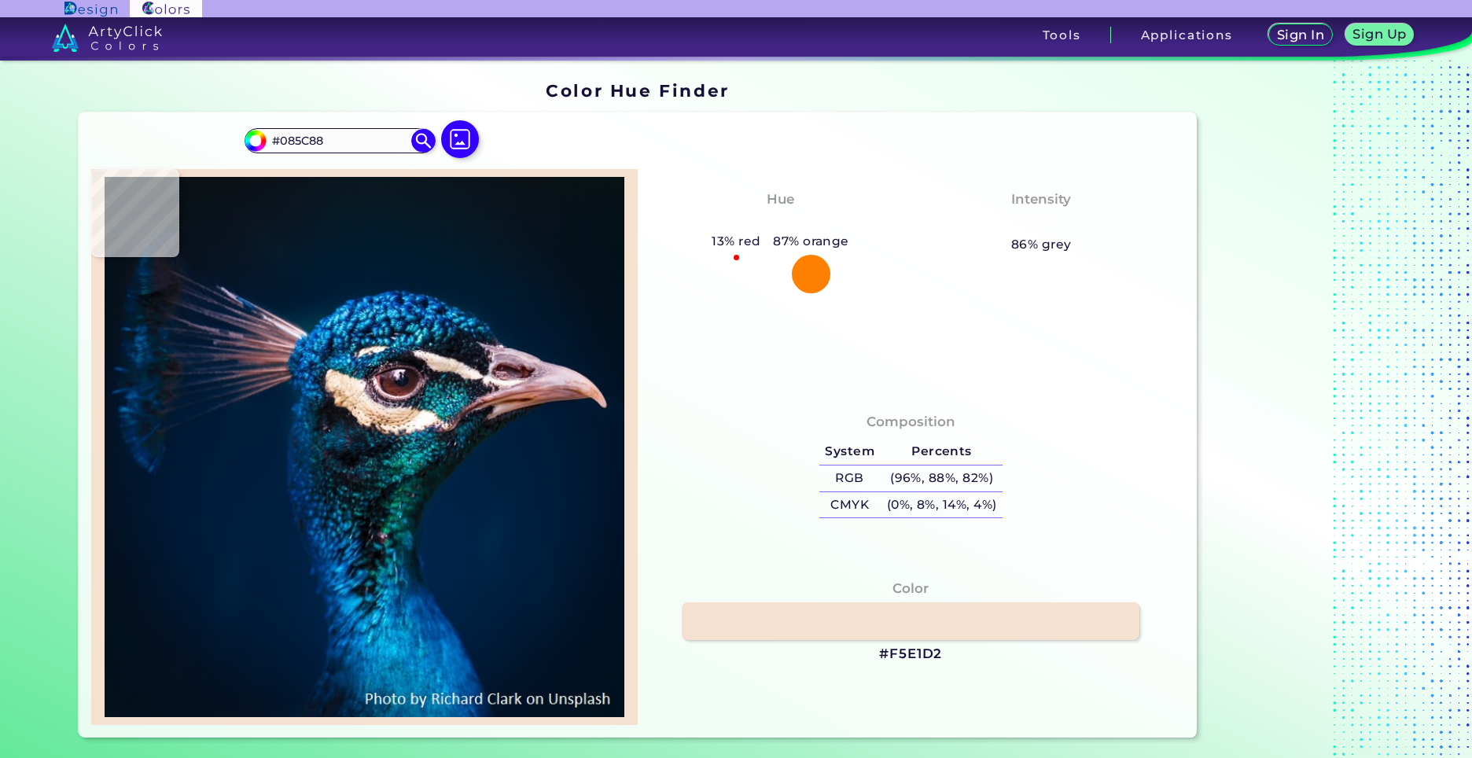
type input "#022948"
type input "#012b56"
type input "#012B56"
type input "#043f85"
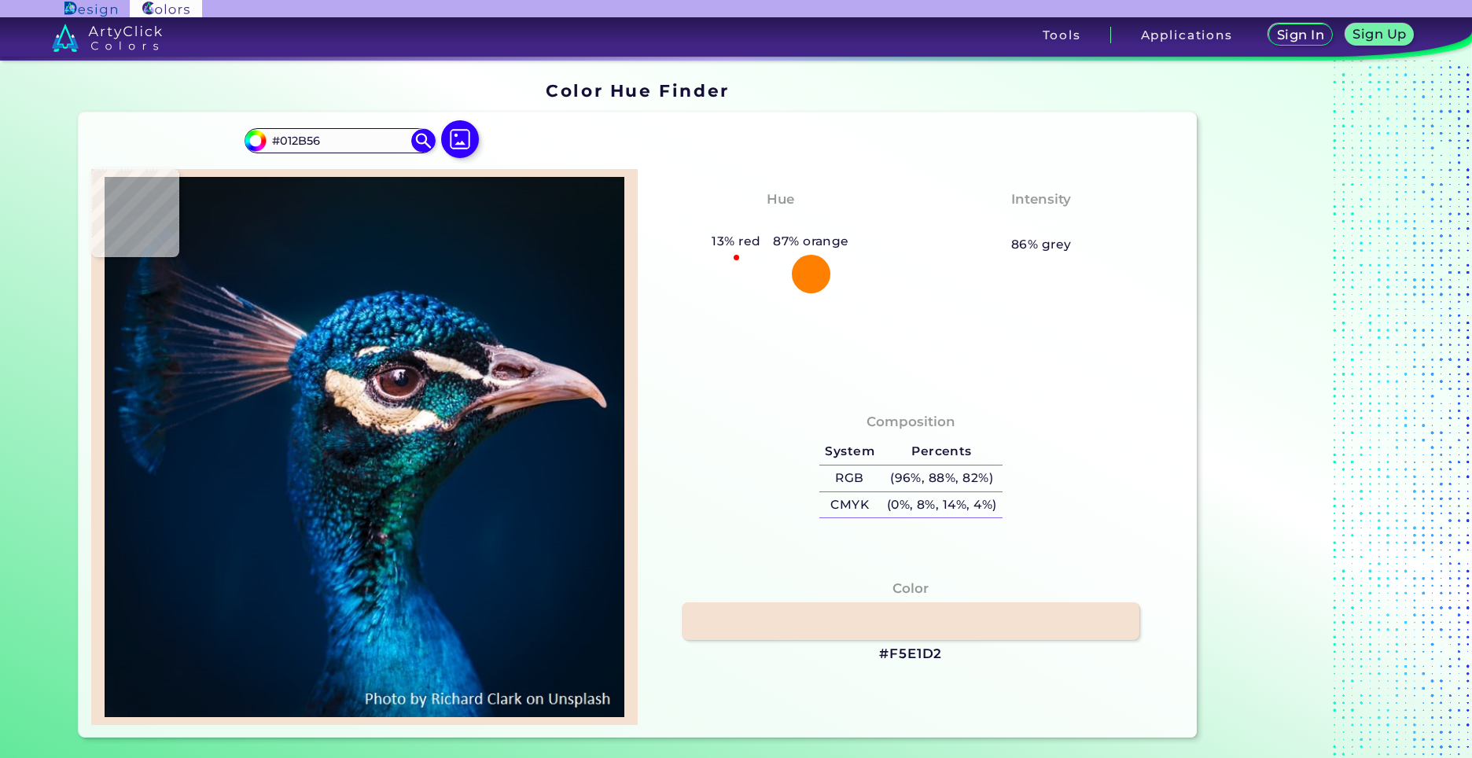
type input "#043F85"
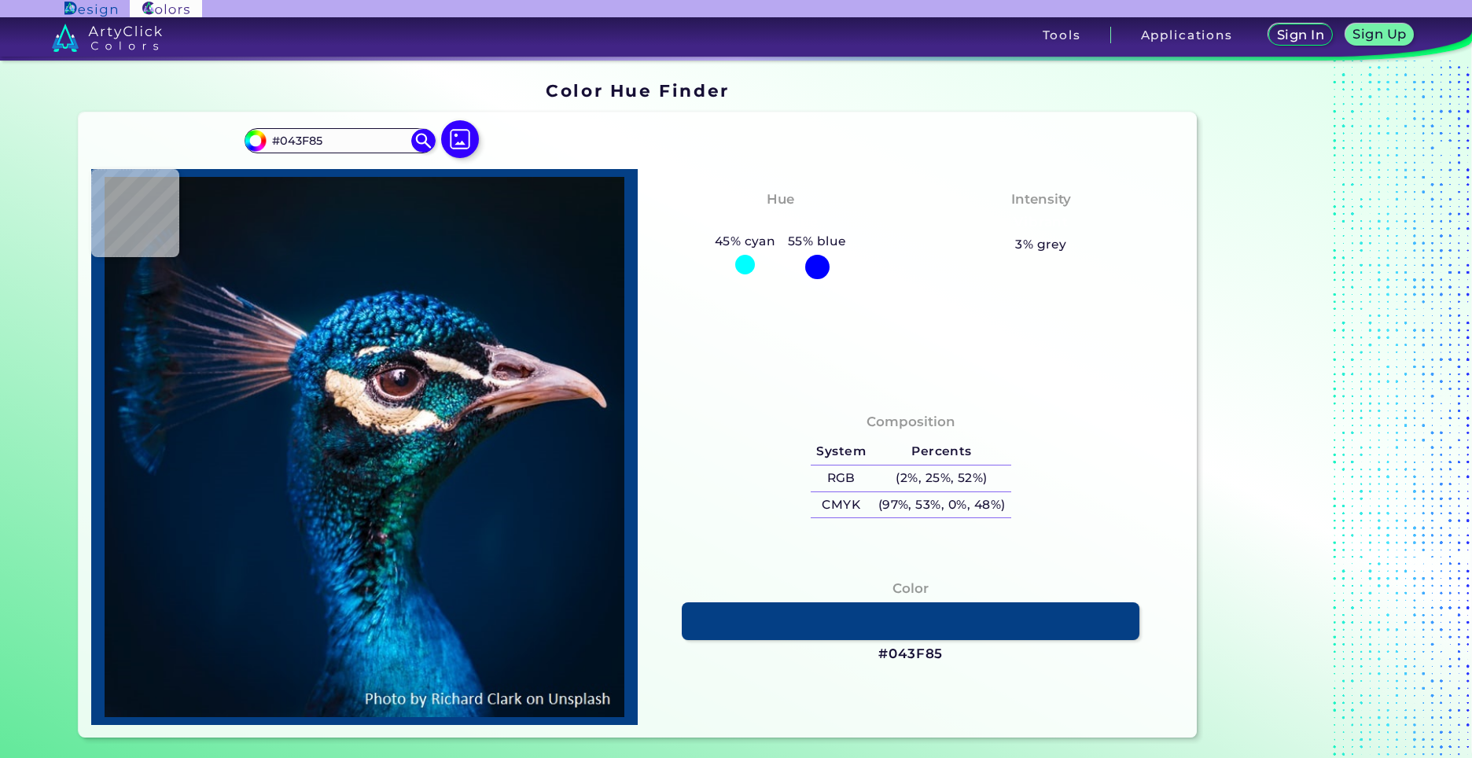
type input "#015ba9"
type input "#015BA9"
type input "#056ebe"
type input "#056EBE"
type input "#003d85"
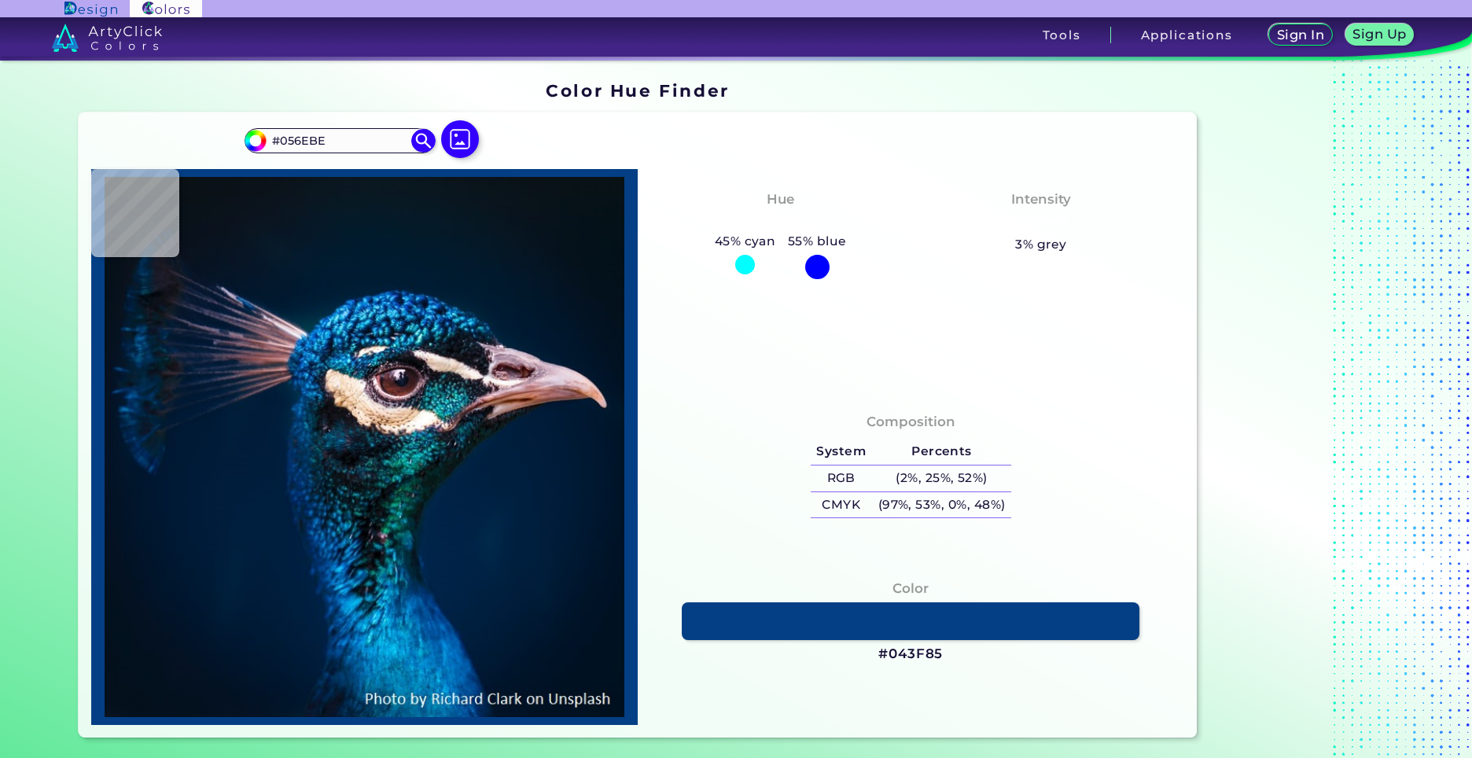
type input "#003D85"
type input "#062750"
type input "#000000"
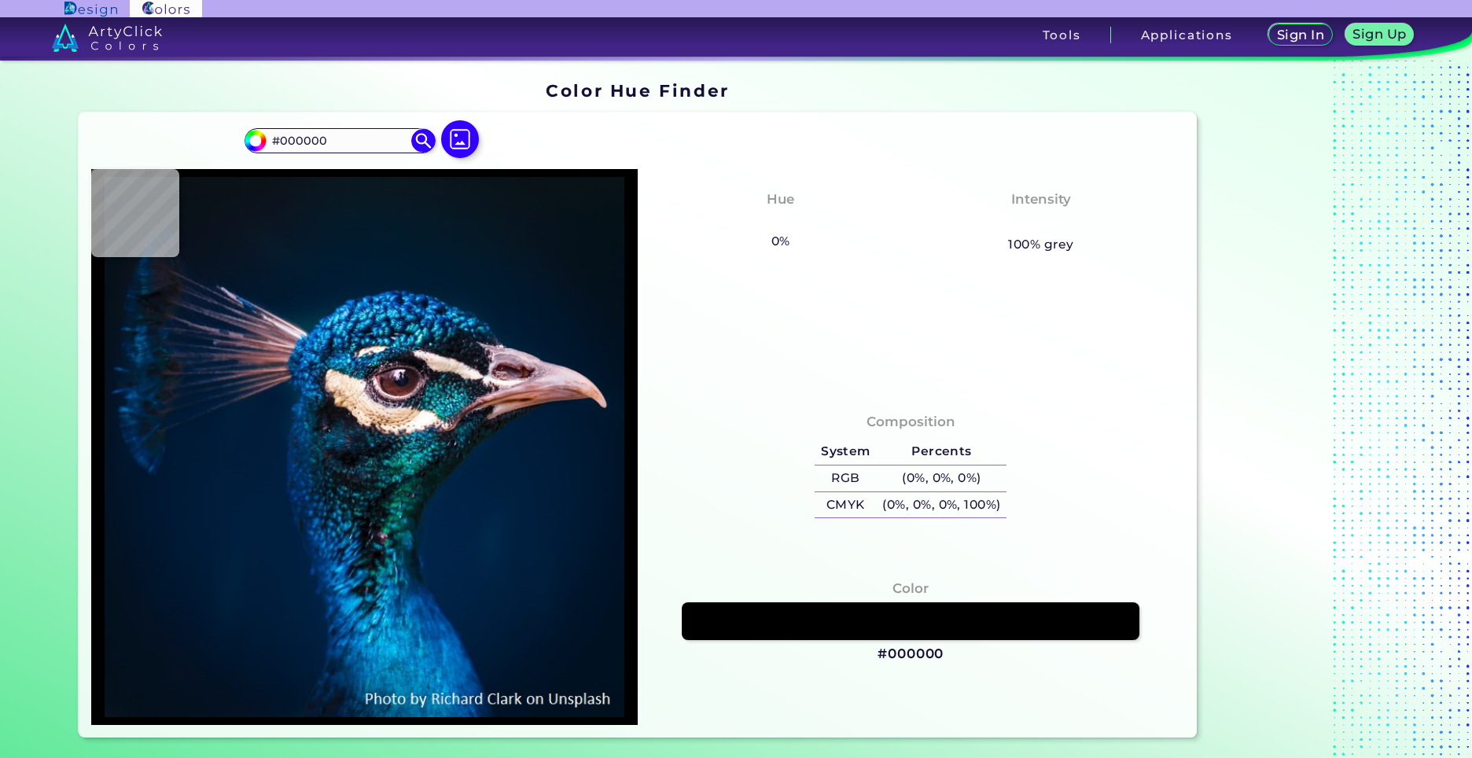
type input "#011327"
type input "#001c3e"
type input "#001C3E"
type input "#0d2853"
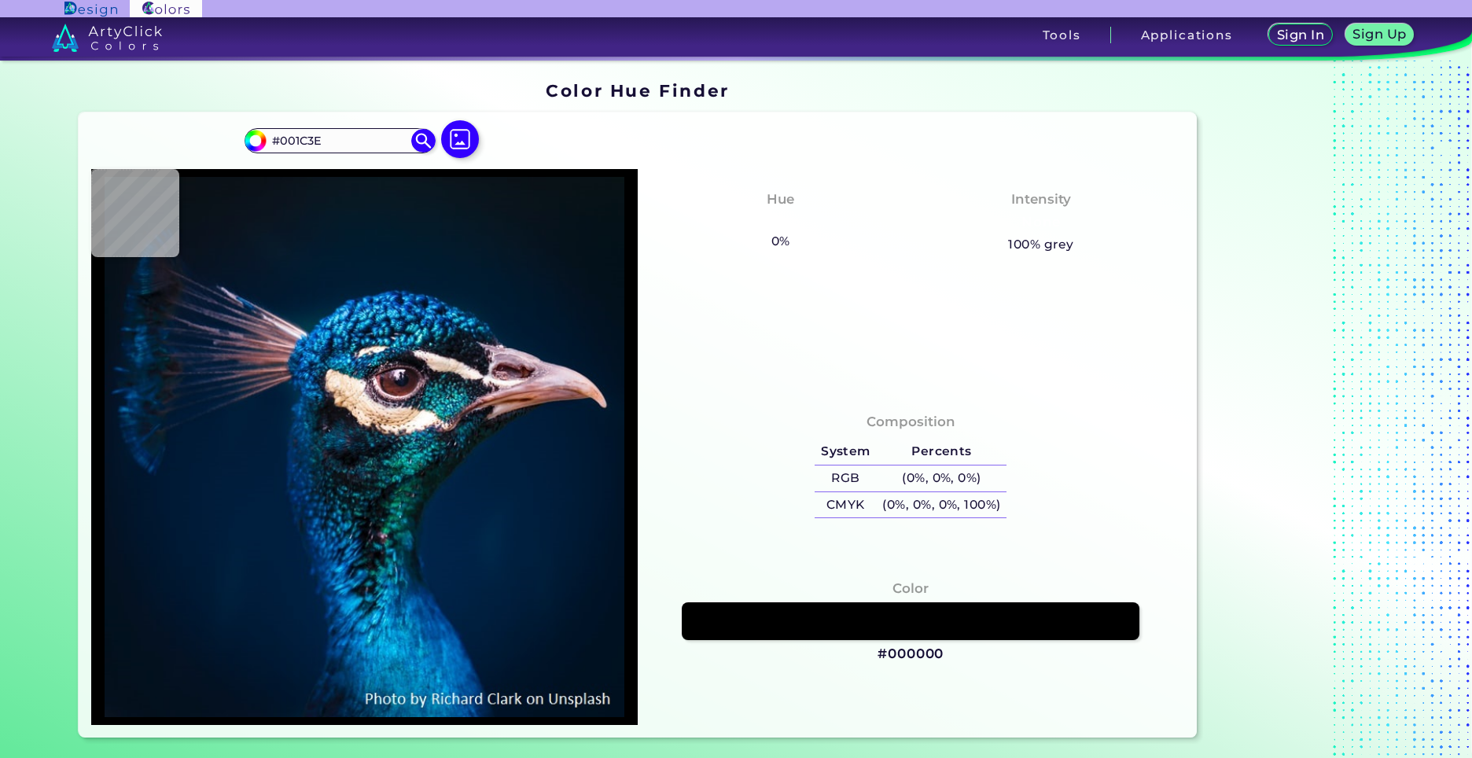
type input "#0D2853"
type input "#0f4479"
type input "#0F4479"
type input "#034b97"
type input "#034B97"
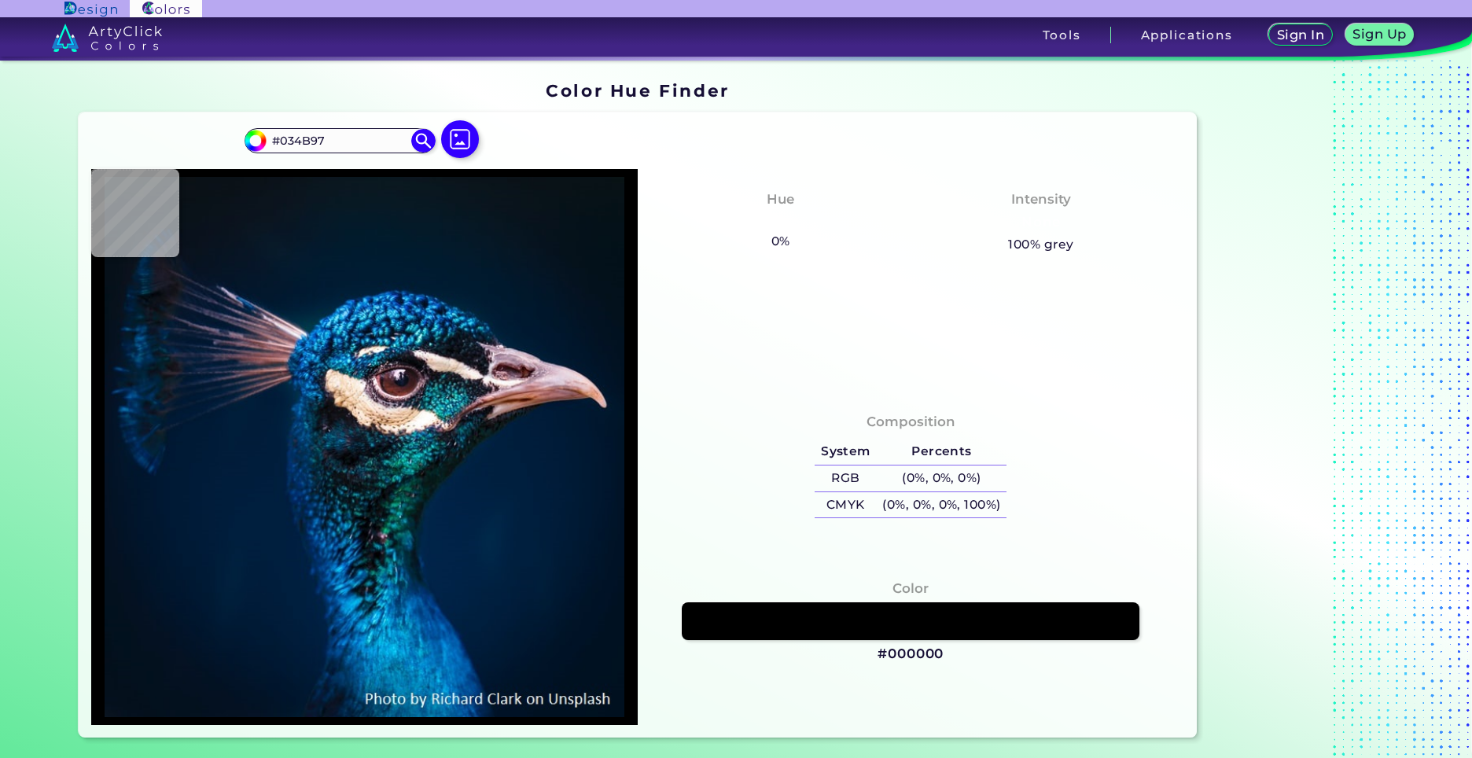
type input "#014c94"
type input "#014C94"
type input "#0059a0"
type input "#0059A0"
type input "#006fb5"
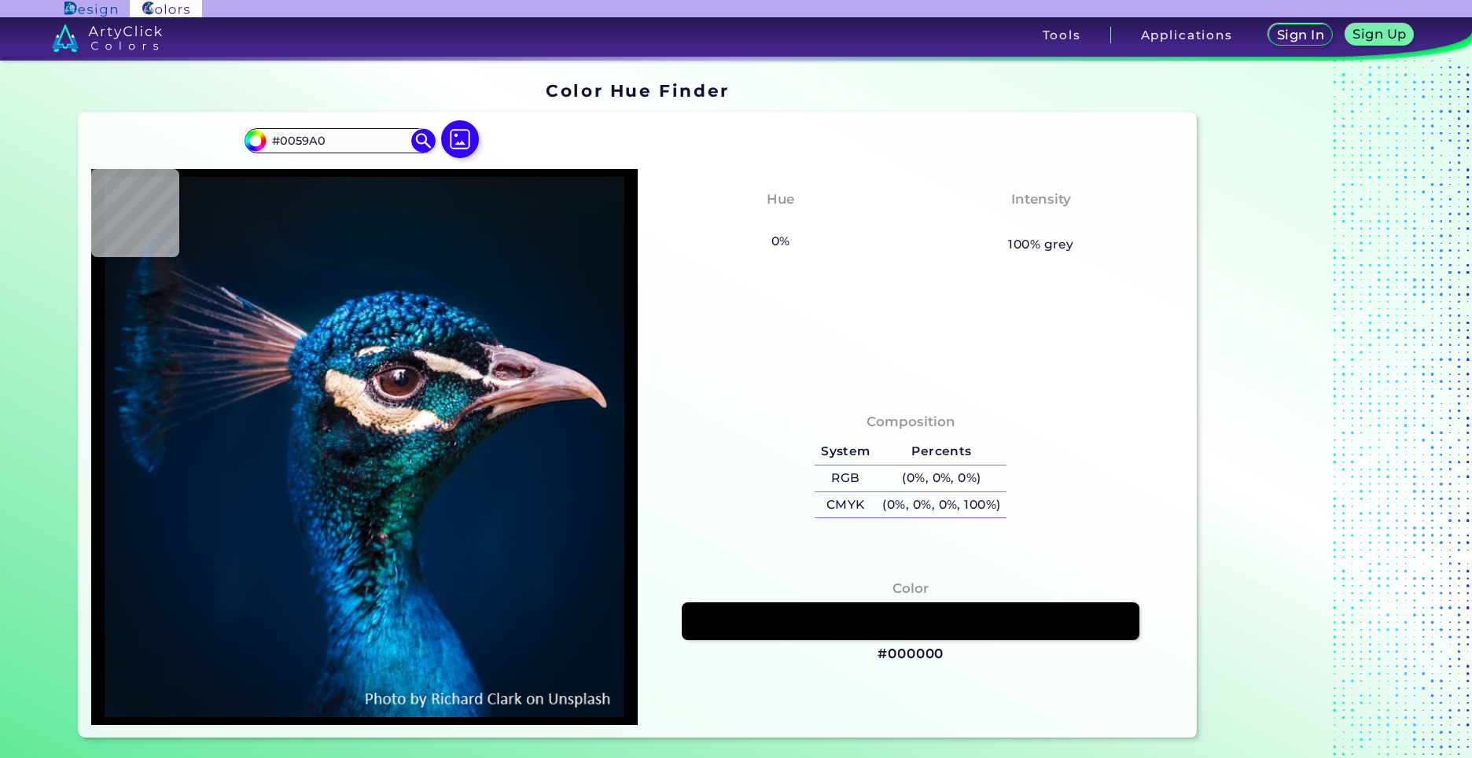
type input "#006FB5"
type input "#01629e"
type input "#01629E"
type input "#0170af"
type input "#0170AF"
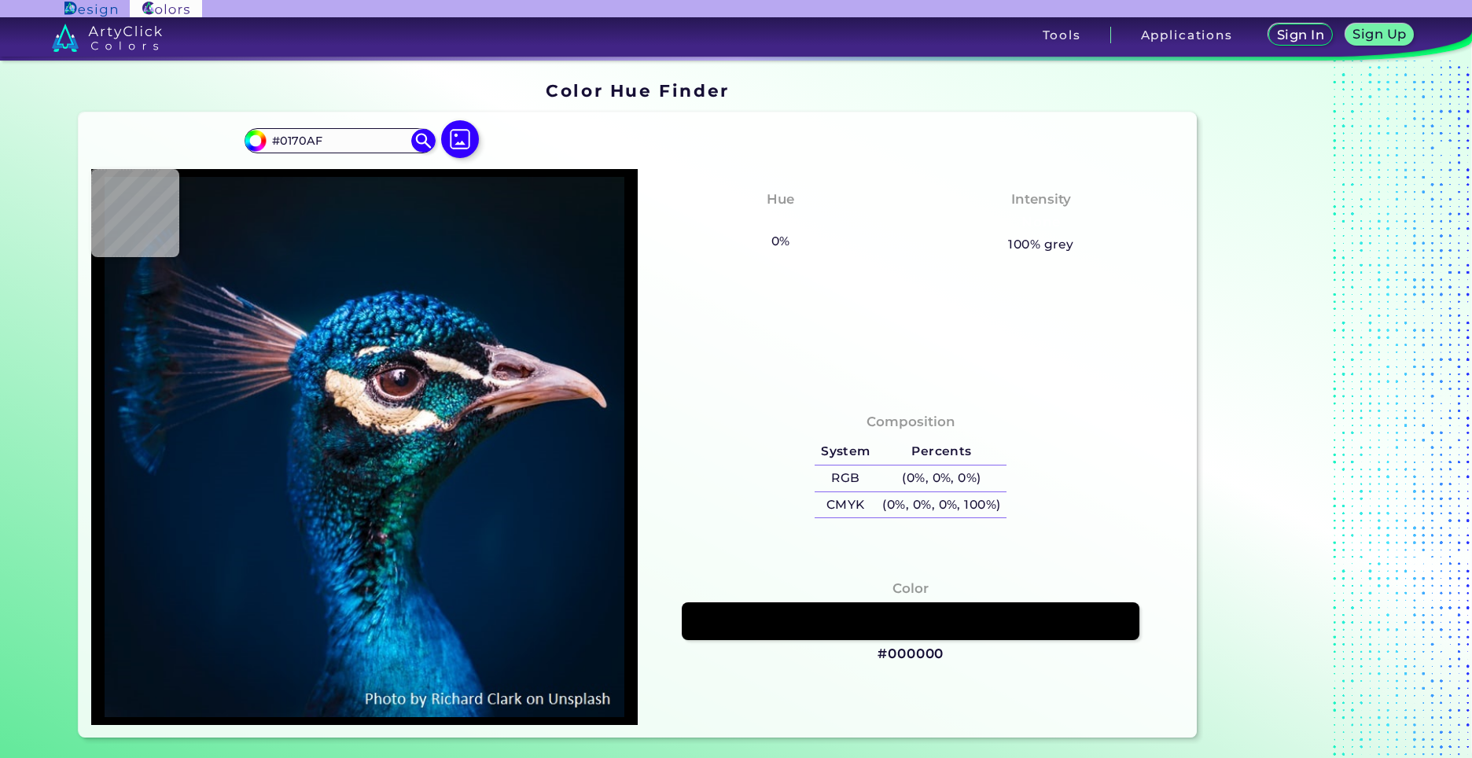
type input "#068bcf"
type input "#068BCF"
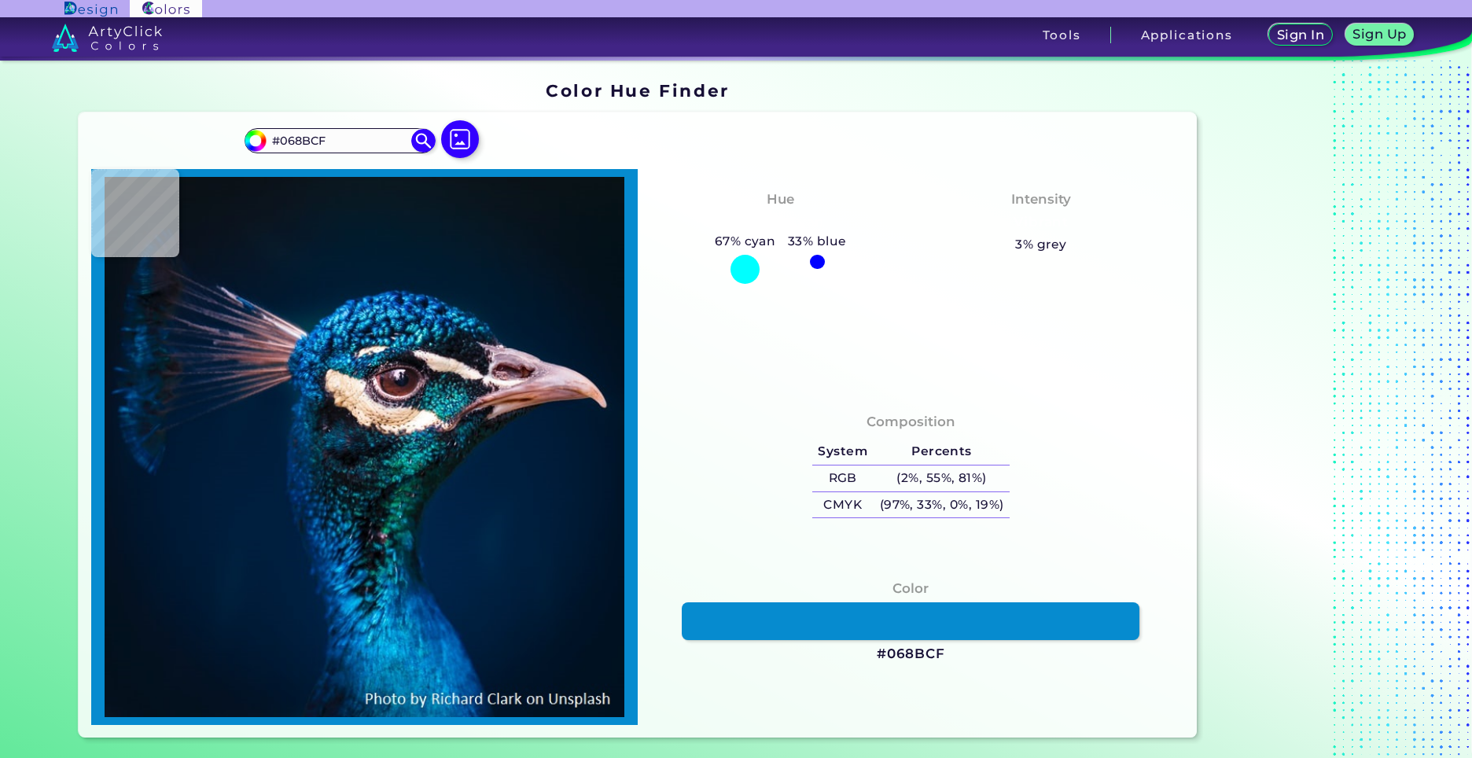
type input "#028cd2"
type input "#028CD2"
type input "#0b87ca"
type input "#0B87CA"
type input "#006eb4"
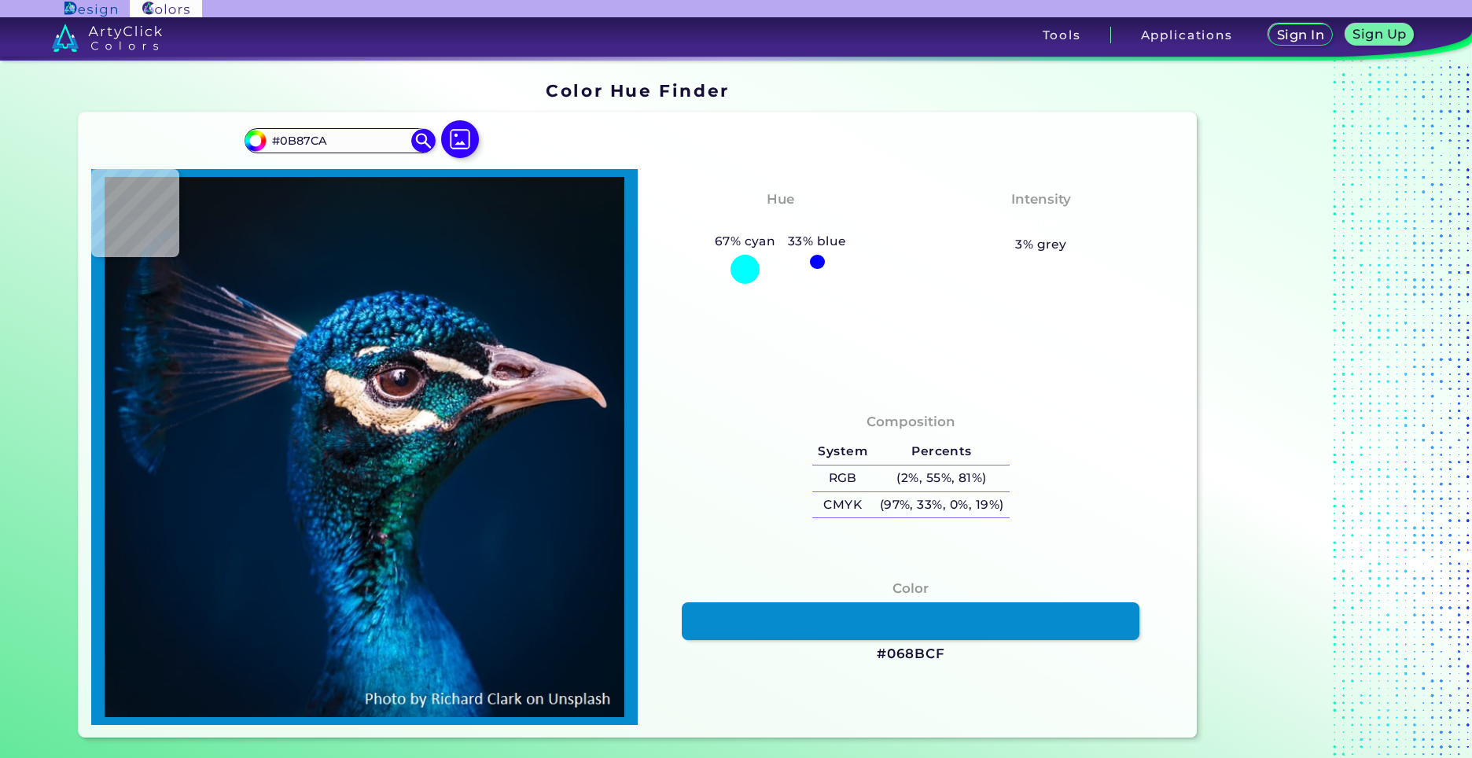
type input "#006EB4"
type input "#169cdf"
type input "#169CDF"
type input "#0380c2"
type input "#0380C2"
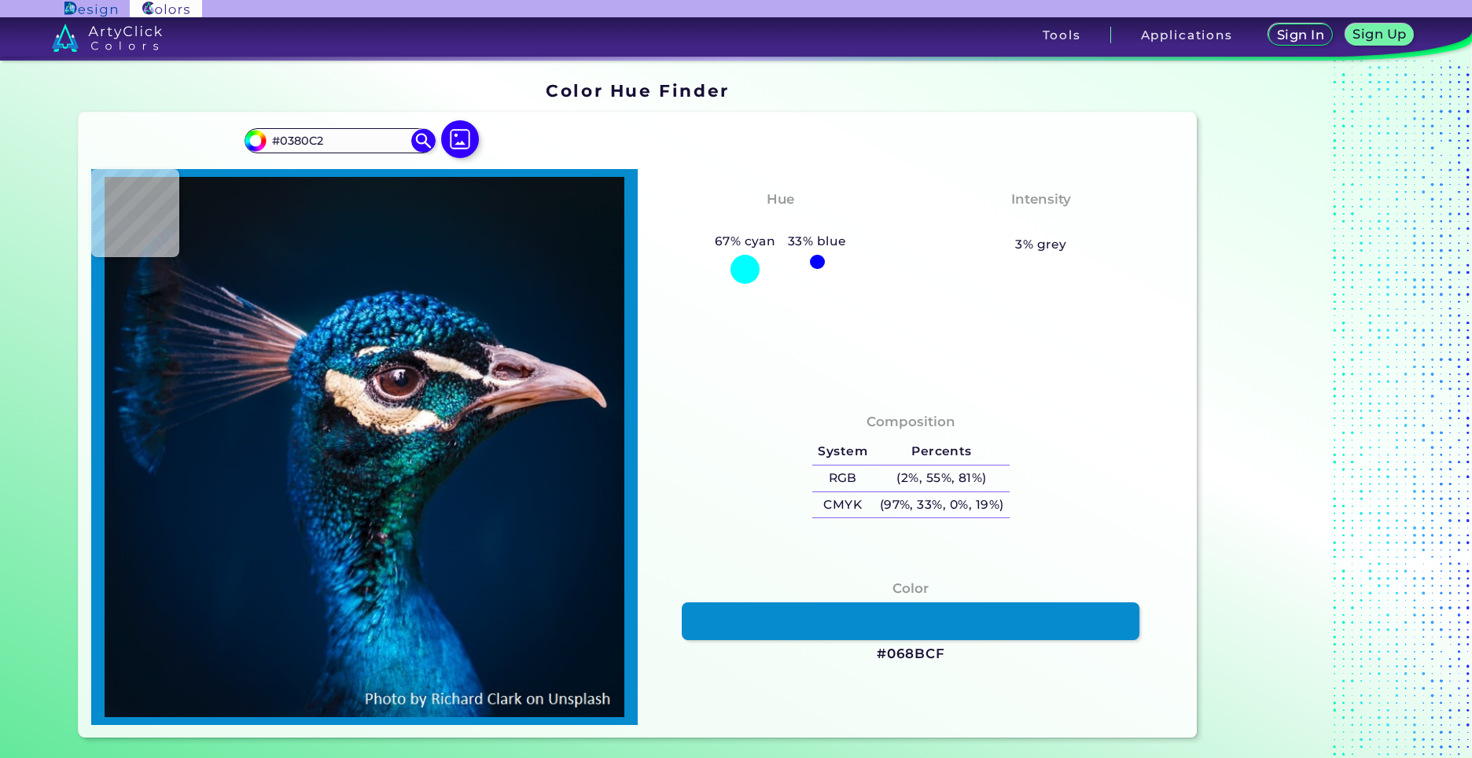
type input "#128ece"
type input "#128ECE"
type input "#047db4"
type input "#047DB4"
type input "#0080b7"
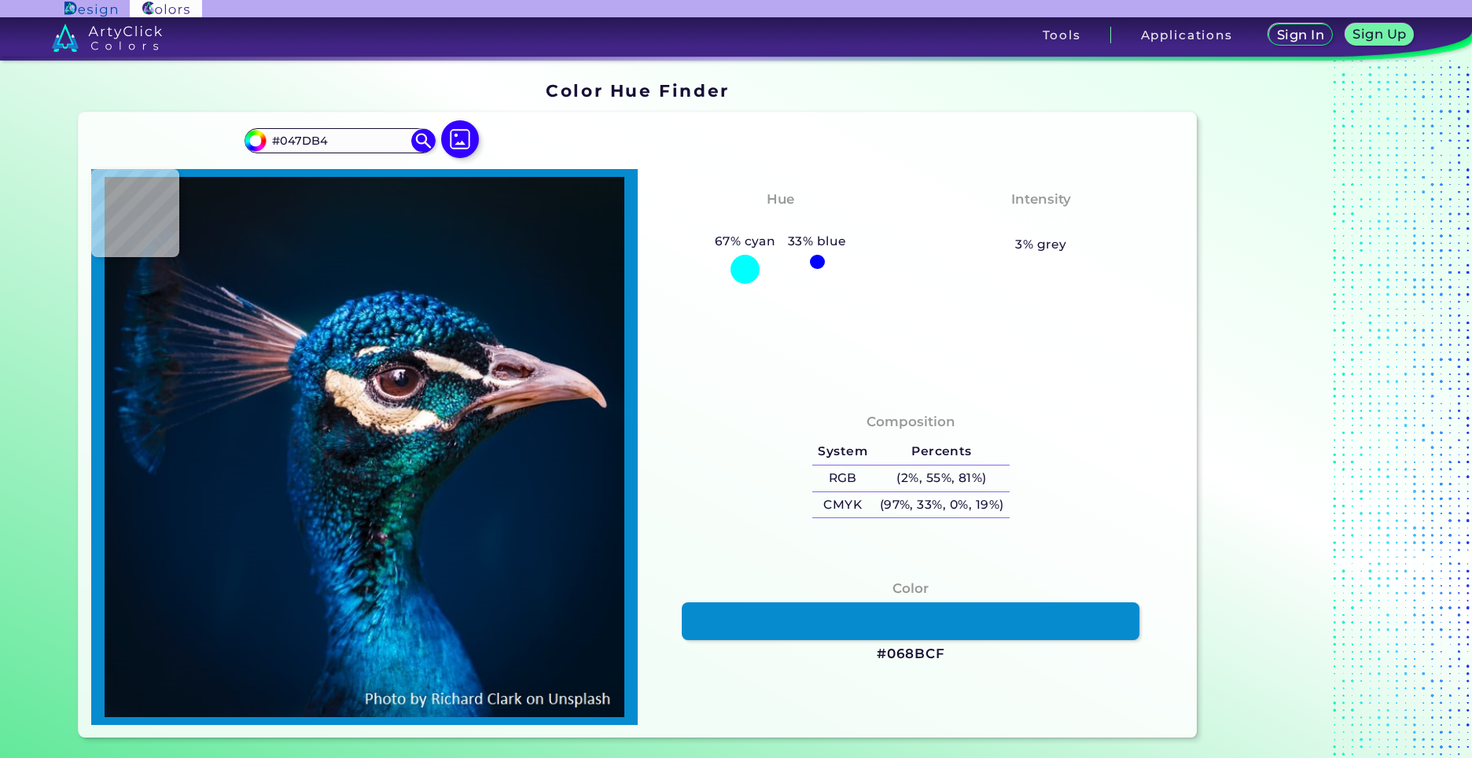
type input "#0080B7"
type input "#0387bd"
type input "#0387BD"
type input "#028ec1"
type input "#028EC1"
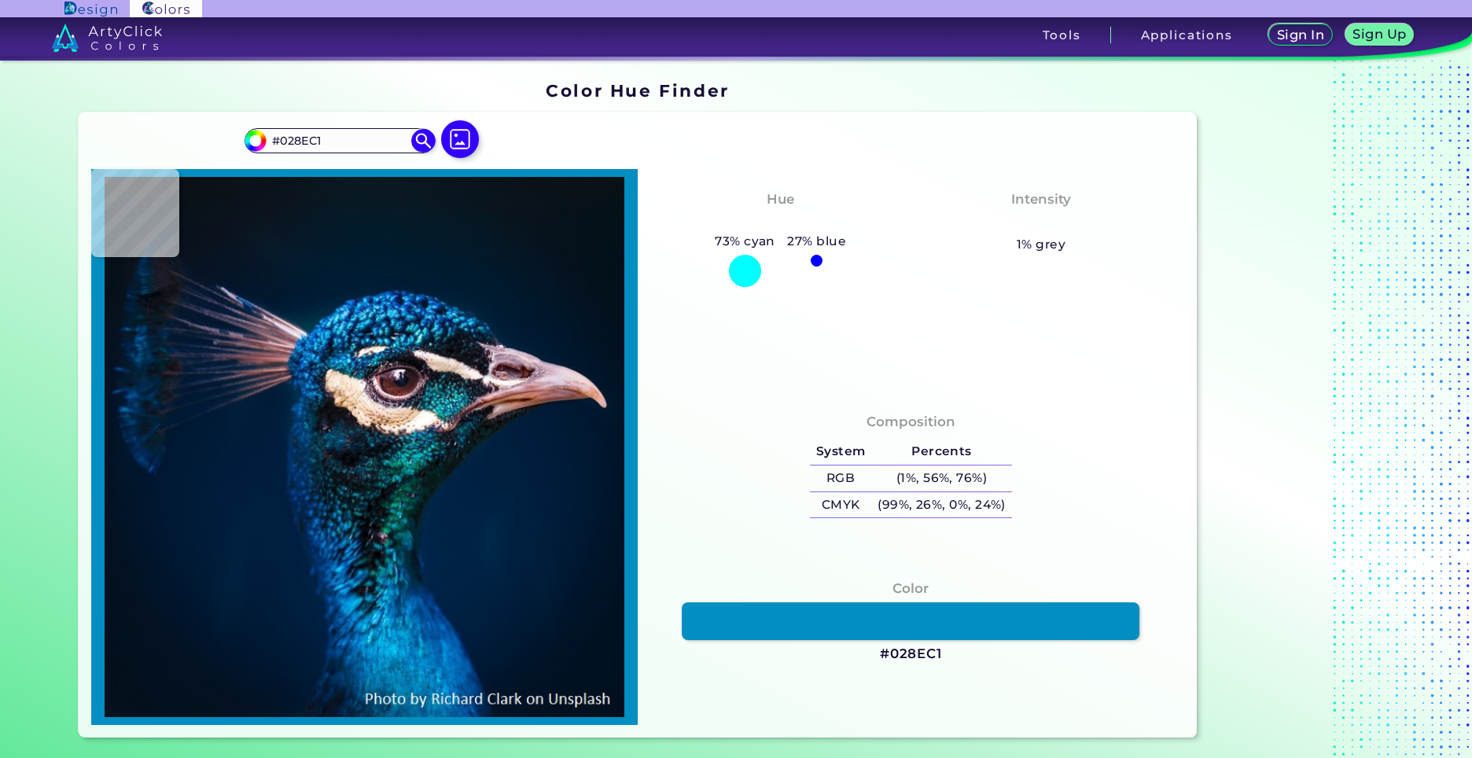
type input "#0795c8"
type input "#0795C8"
type input "#0897c9"
type input "#0897C9"
click at [396, 660] on img at bounding box center [364, 447] width 531 height 540
